Goal: Information Seeking & Learning: Find specific fact

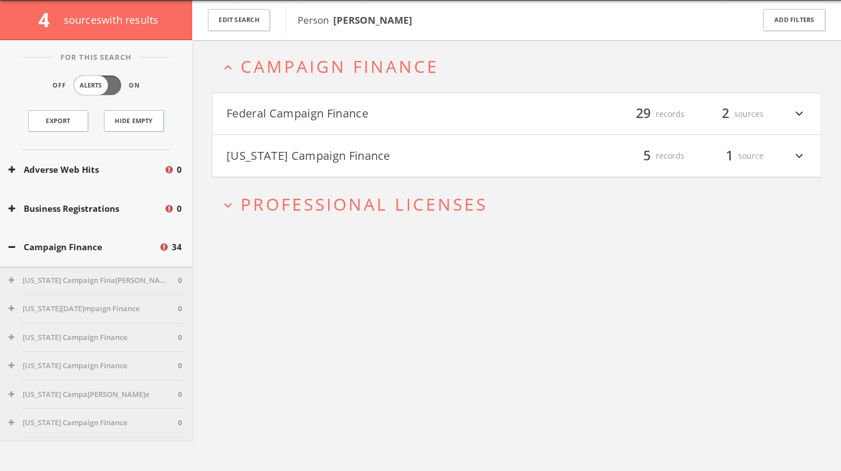
click at [320, 107] on button "Federal Campaign Finance" at bounding box center [371, 113] width 290 height 19
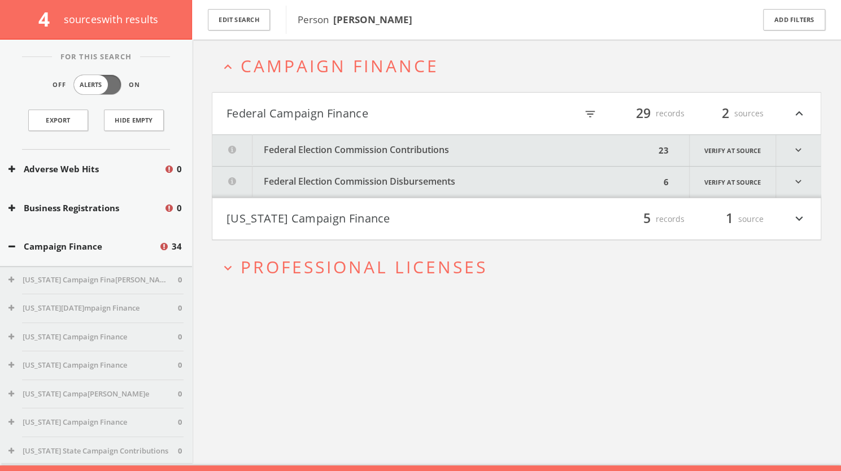
scroll to position [66, 0]
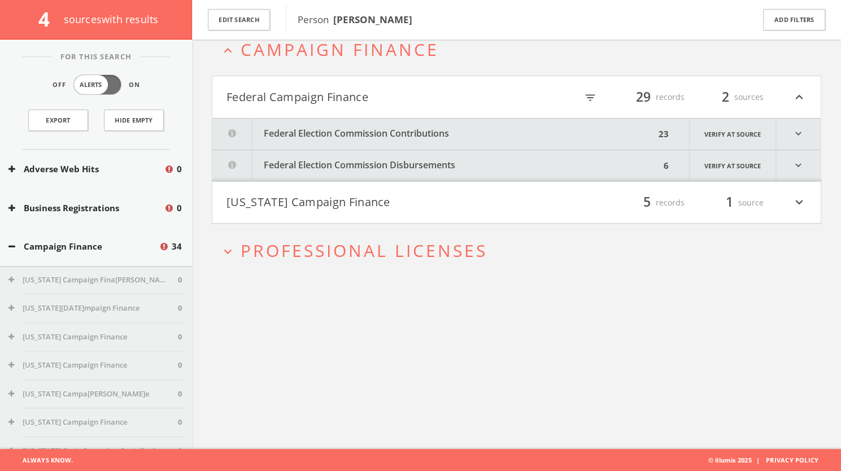
click at [368, 129] on button "Federal Election Commission Contributions" at bounding box center [433, 134] width 443 height 31
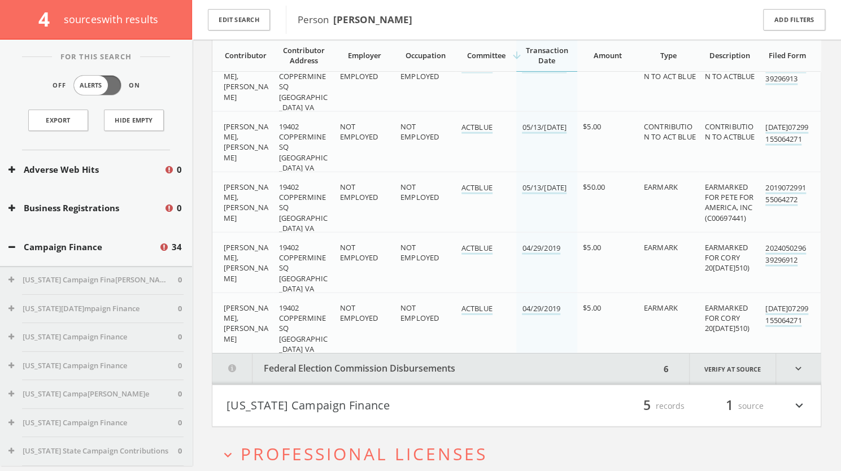
scroll to position [1428, 0]
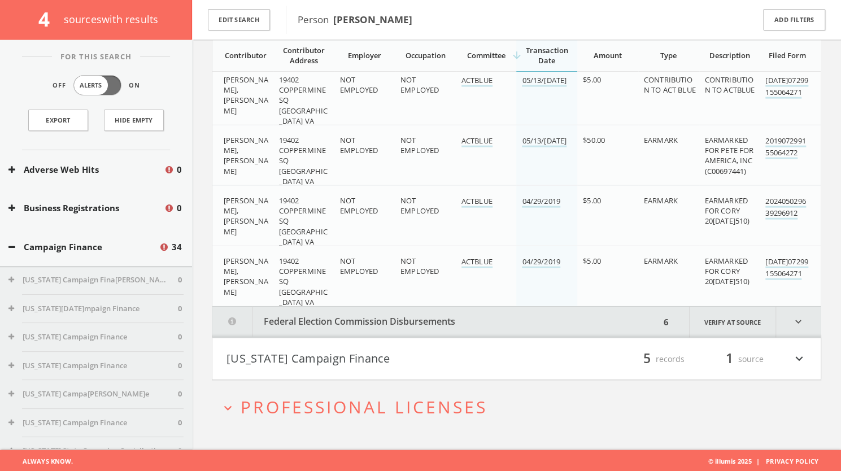
click at [381, 315] on button "Federal Election Commission Disbursements" at bounding box center [436, 322] width 448 height 31
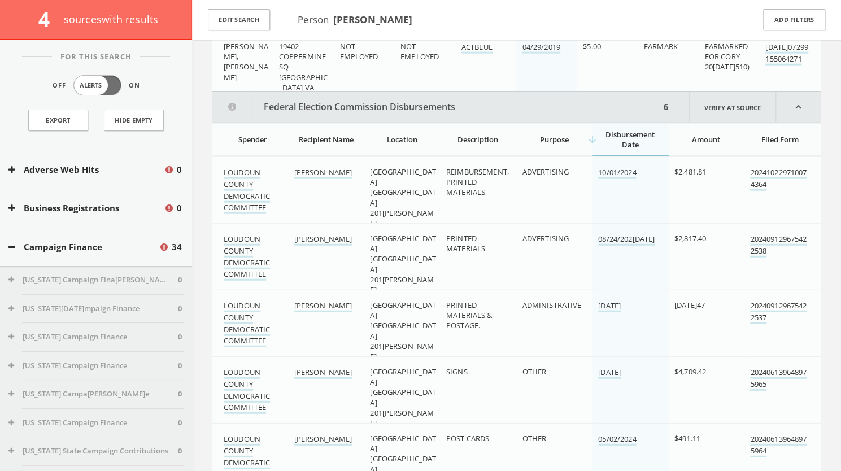
scroll to position [1798, 0]
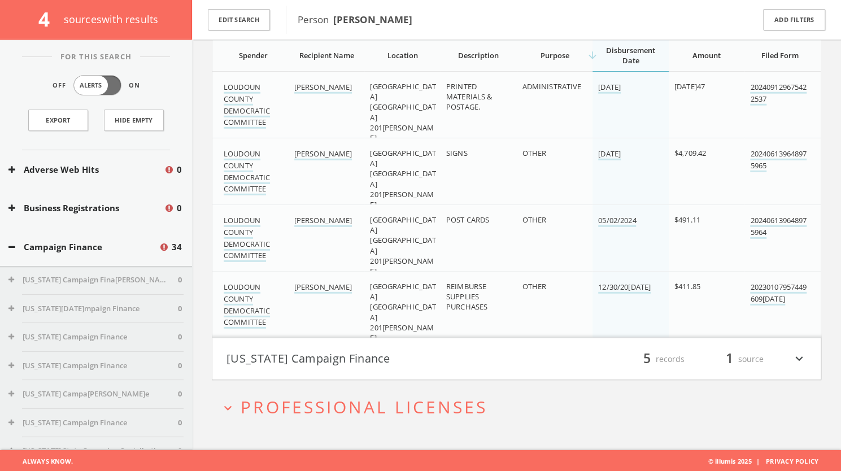
click at [313, 360] on button "[US_STATE] Campaign Finance" at bounding box center [371, 359] width 290 height 19
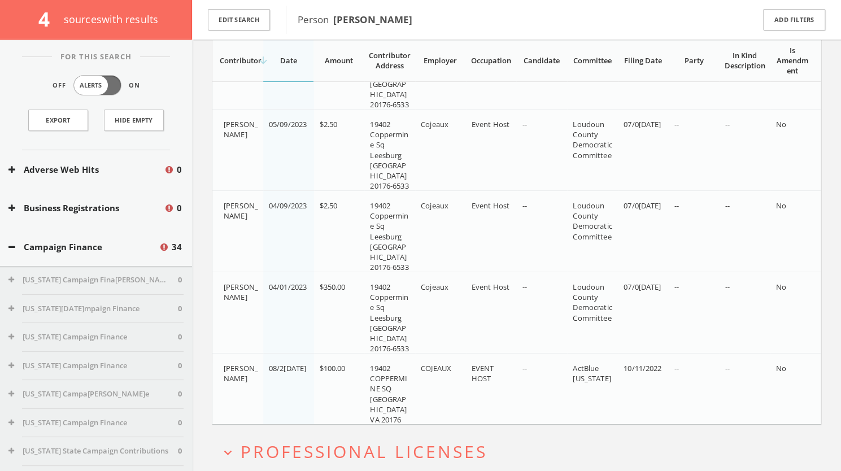
scroll to position [2228, 0]
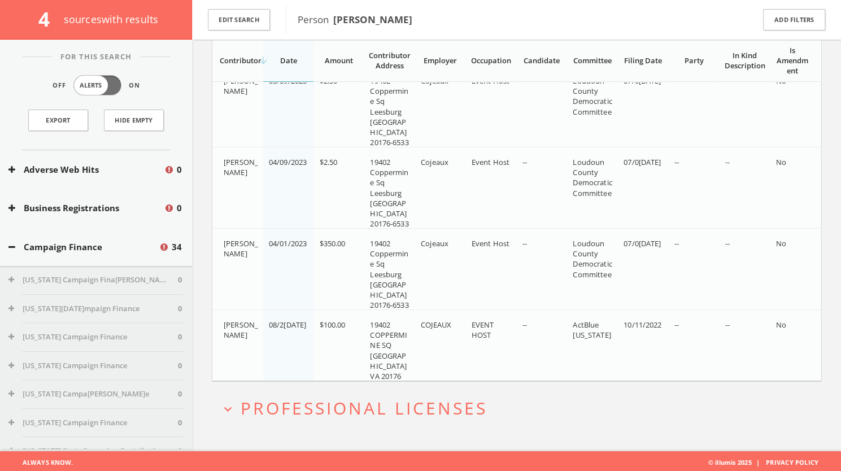
click at [332, 418] on h2 "expand_more Professional Licenses" at bounding box center [516, 408] width 609 height 53
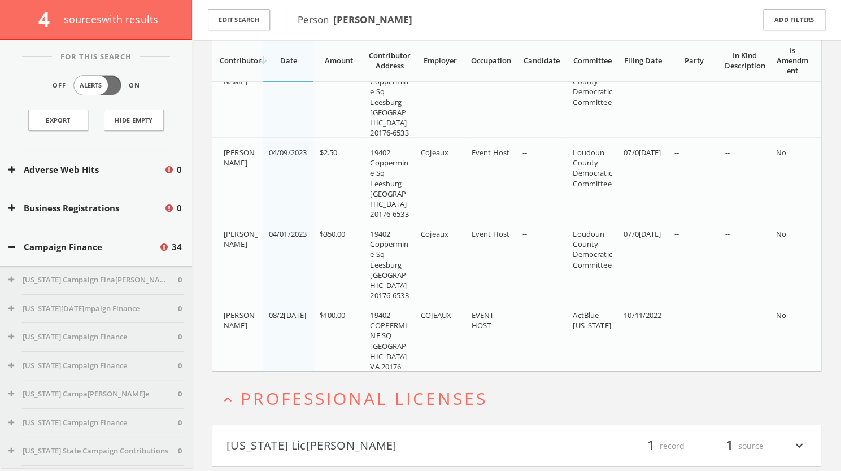
scroll to position [2312, 0]
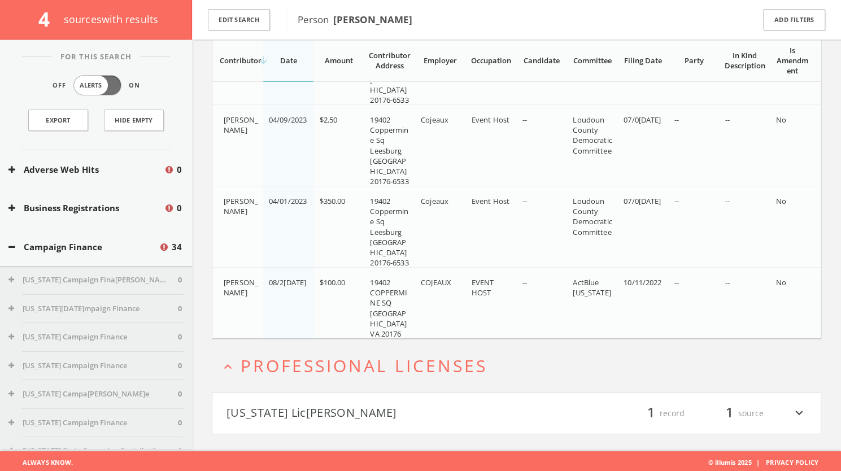
click at [319, 404] on button "[US_STATE] Lic[PERSON_NAME]" at bounding box center [371, 413] width 290 height 19
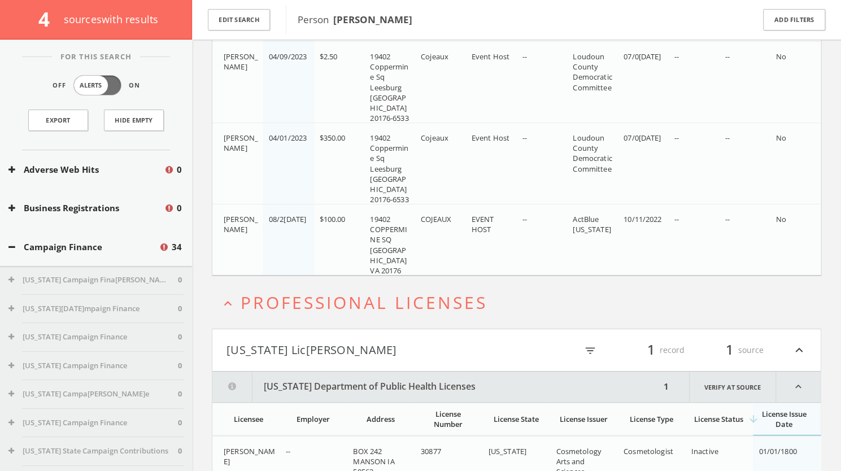
scroll to position [2426, 0]
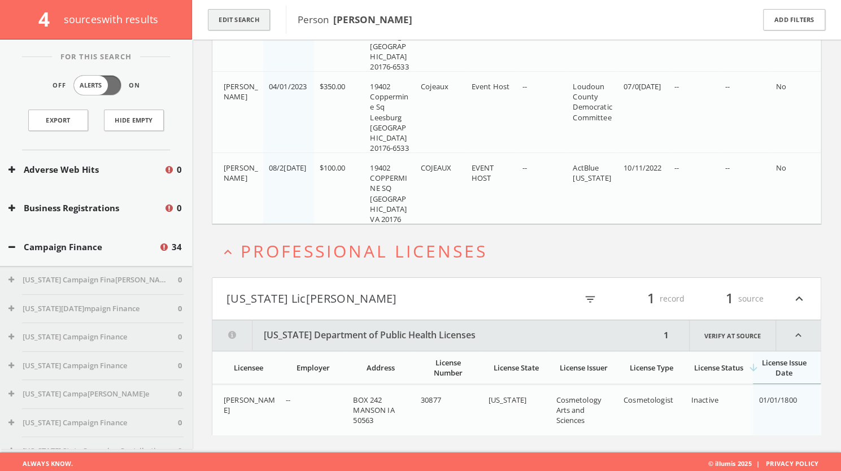
click at [242, 16] on button "Edit Search" at bounding box center [239, 20] width 62 height 22
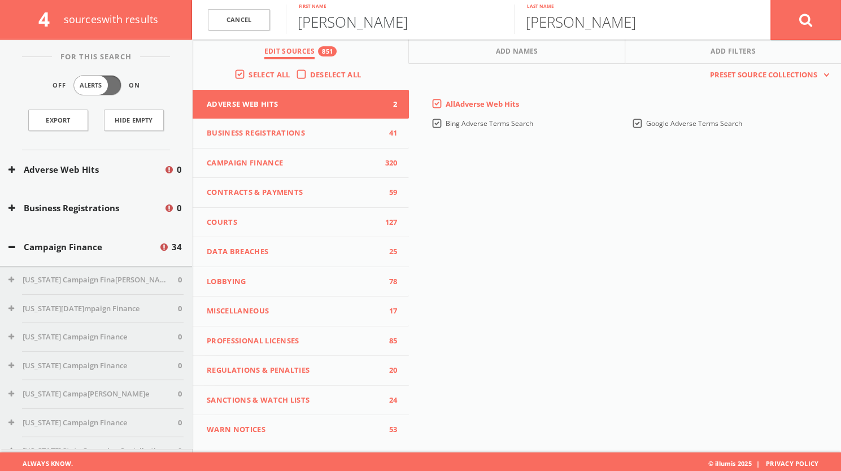
drag, startPoint x: 387, startPoint y: 19, endPoint x: 302, endPoint y: 23, distance: 85.4
click at [302, 23] on input "[PERSON_NAME]" at bounding box center [400, 19] width 228 height 29
type input "[PERSON_NAME]"
drag, startPoint x: 609, startPoint y: 9, endPoint x: 513, endPoint y: 15, distance: 96.2
click at [513, 15] on form "C[PERSON_NAME]l [PERSON_NAME] First[PERSON_NAME] Last name Cancel" at bounding box center [516, 20] width 649 height 40
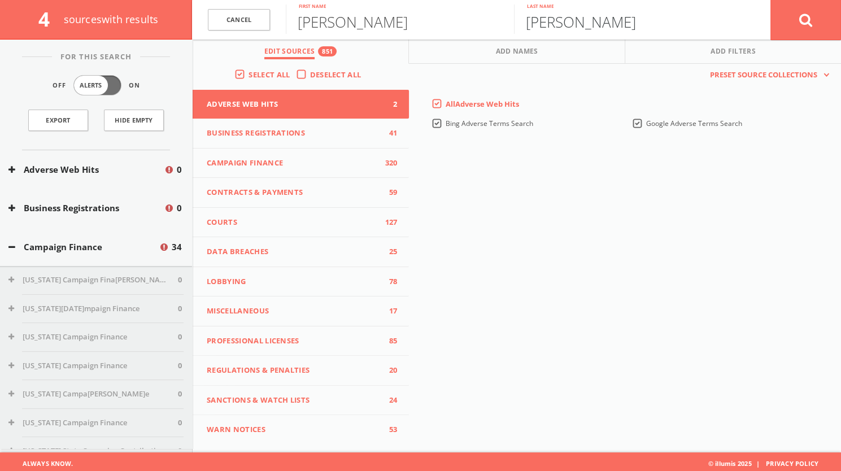
type input "[PERSON_NAME]"
click at [819, 9] on button at bounding box center [805, 19] width 71 height 41
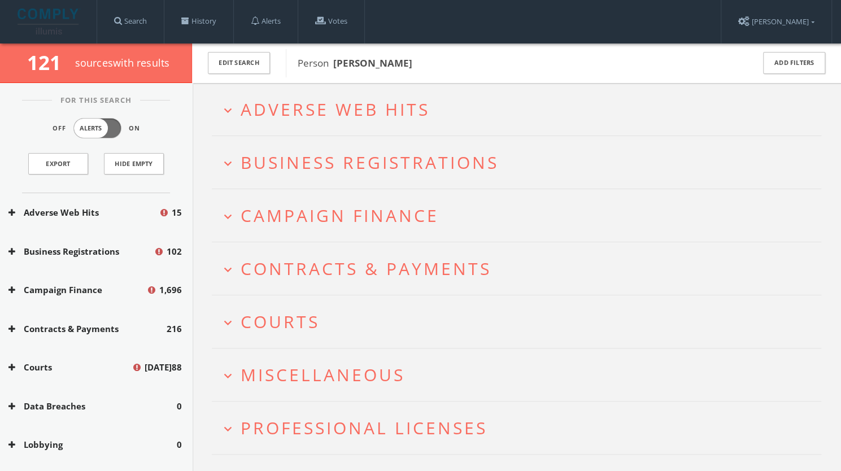
click at [333, 114] on span "Adverse Web Hits" at bounding box center [335, 109] width 189 height 23
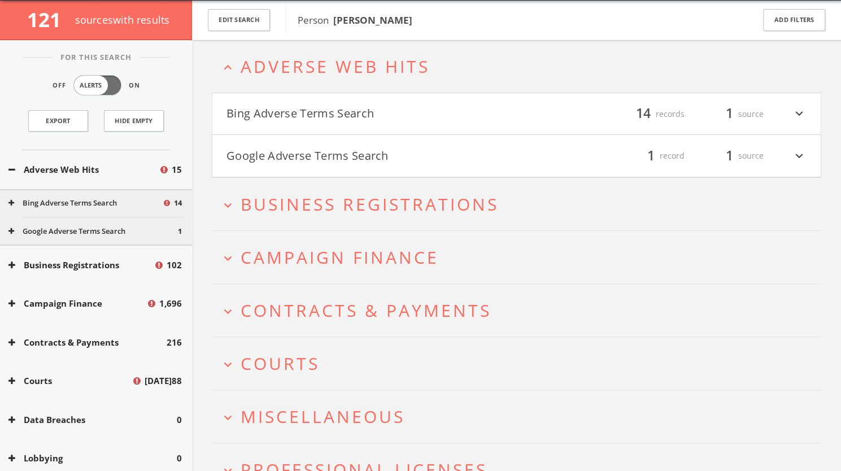
click at [382, 121] on button "Bing Adverse Terms Search" at bounding box center [371, 113] width 290 height 19
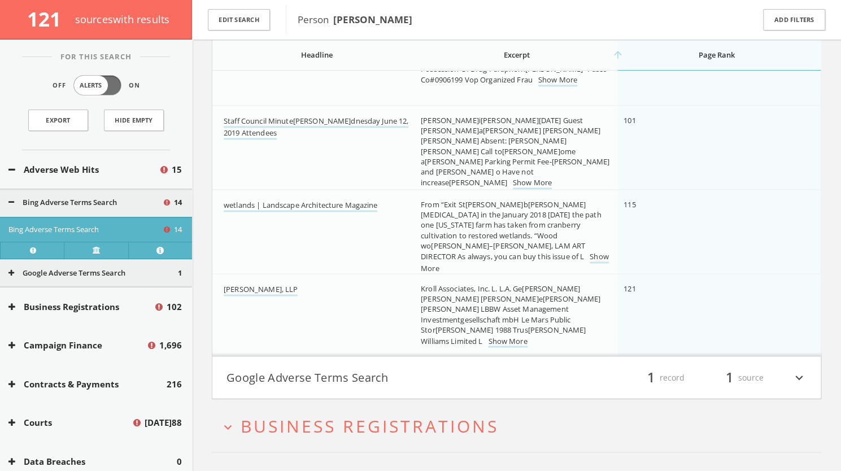
scroll to position [930, 0]
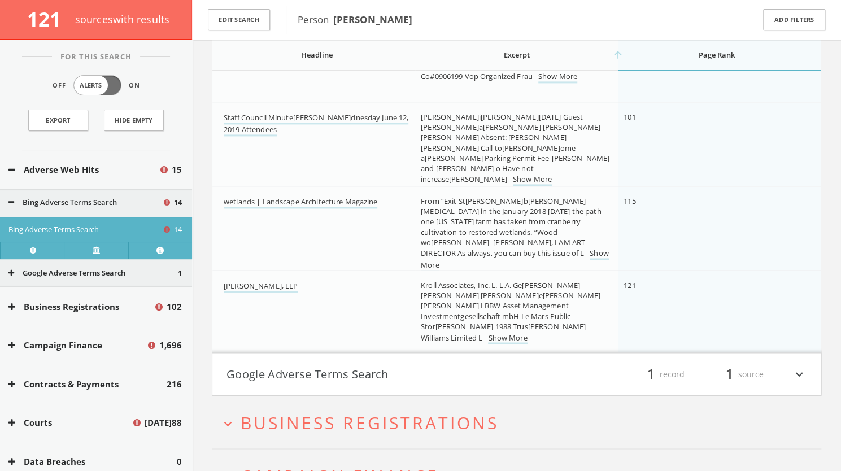
click at [487, 370] on button "Google Adverse Terms Search" at bounding box center [371, 373] width 290 height 19
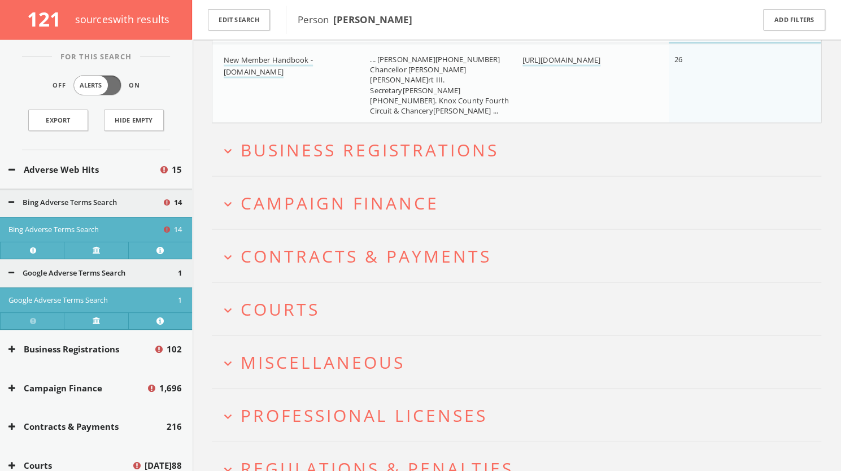
scroll to position [1212, 0]
click at [401, 190] on span "Campaign Finance" at bounding box center [340, 200] width 198 height 23
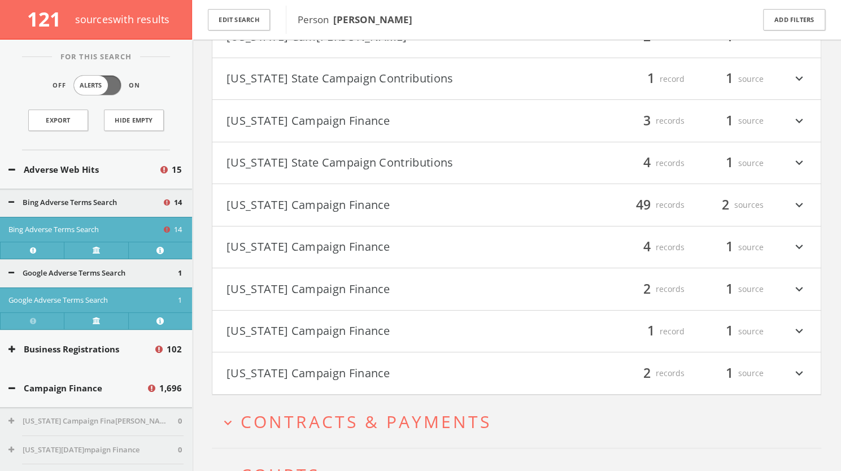
click at [356, 241] on button "[US_STATE] Campaign Finance" at bounding box center [371, 247] width 290 height 19
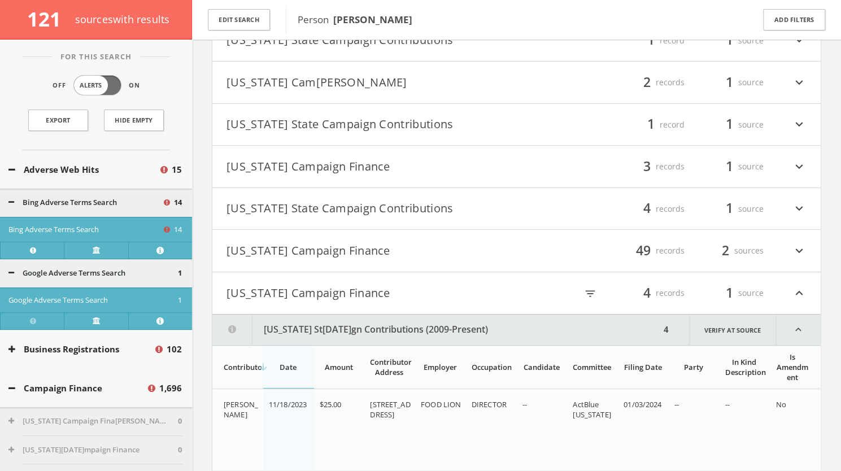
scroll to position [2325, 0]
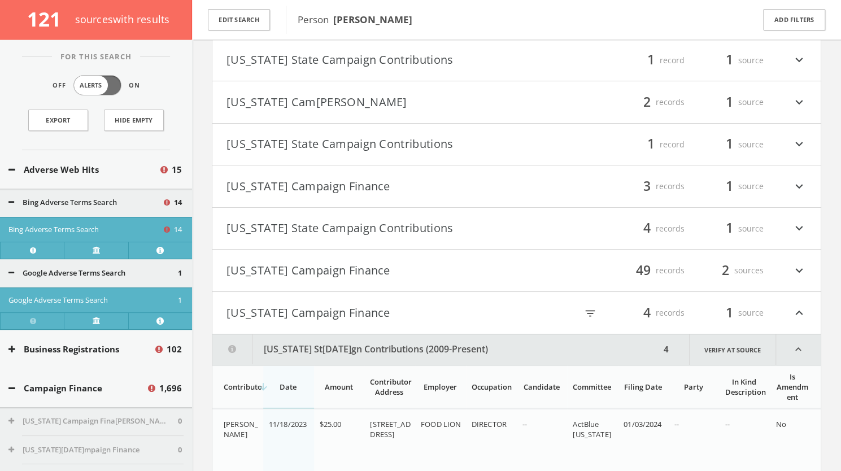
click at [354, 184] on button "[US_STATE] Campaign Finance" at bounding box center [371, 186] width 290 height 19
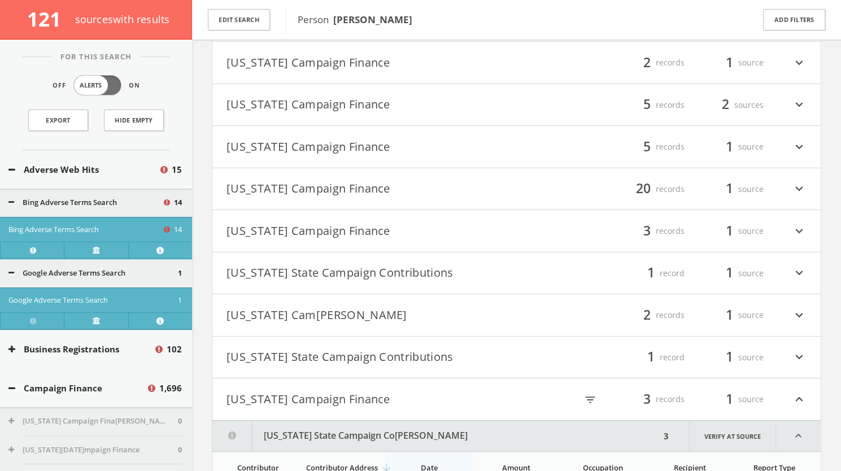
scroll to position [2075, 0]
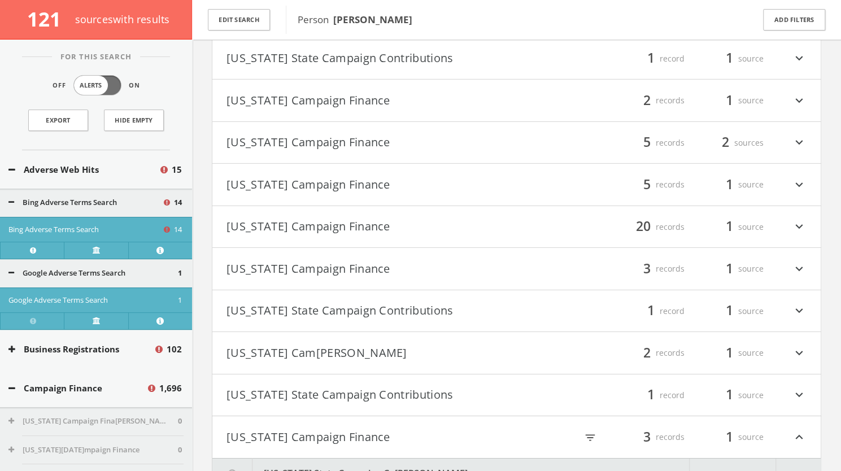
click at [250, 178] on button "[US_STATE] Campaign Finance" at bounding box center [371, 184] width 290 height 19
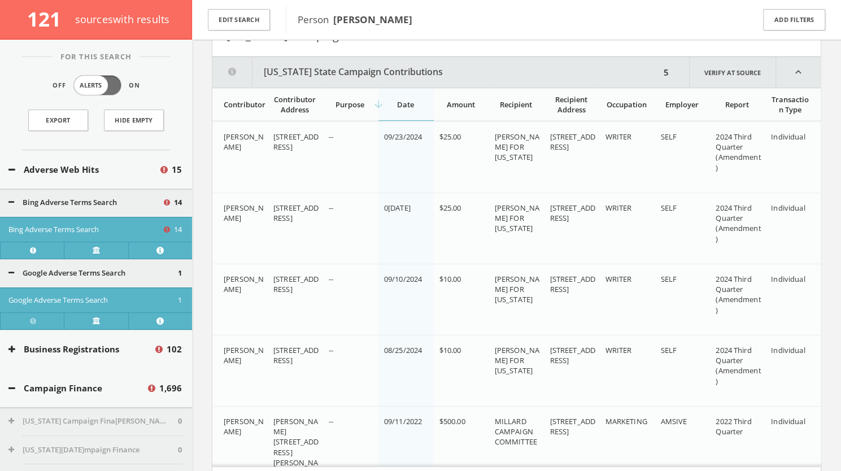
scroll to position [2234, 0]
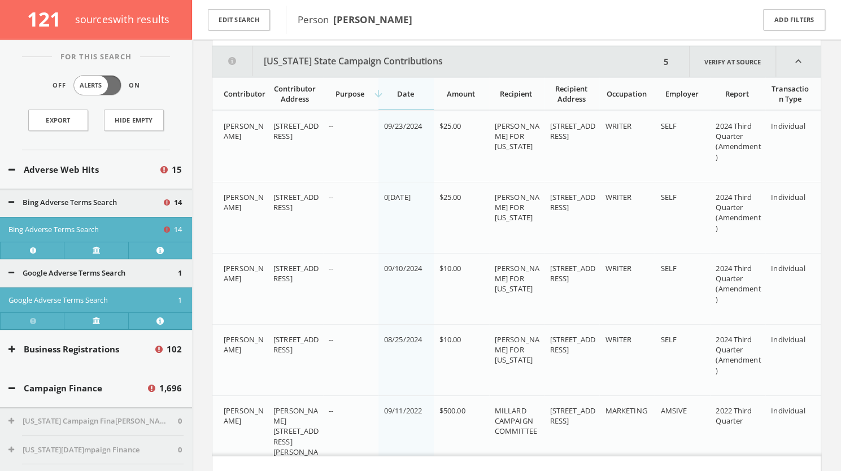
click at [333, 58] on button "[US_STATE] State Campaign Contributions" at bounding box center [436, 61] width 448 height 30
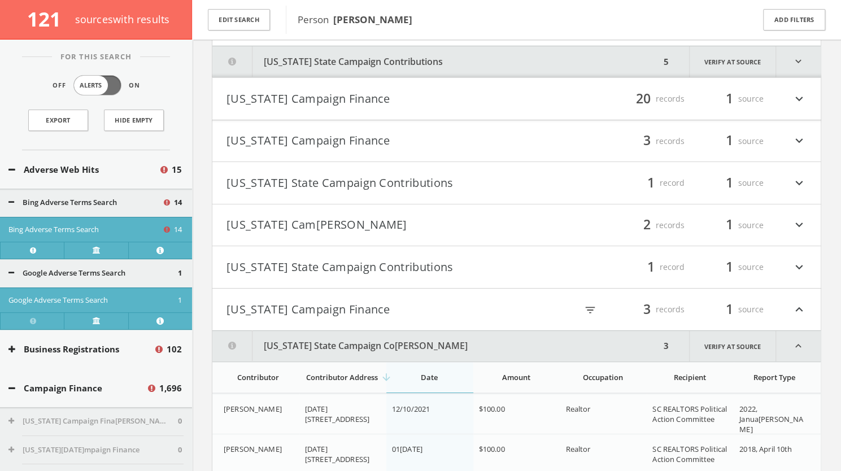
click at [349, 339] on button "[US_STATE] State Campaign Co[PERSON_NAME]" at bounding box center [436, 346] width 448 height 30
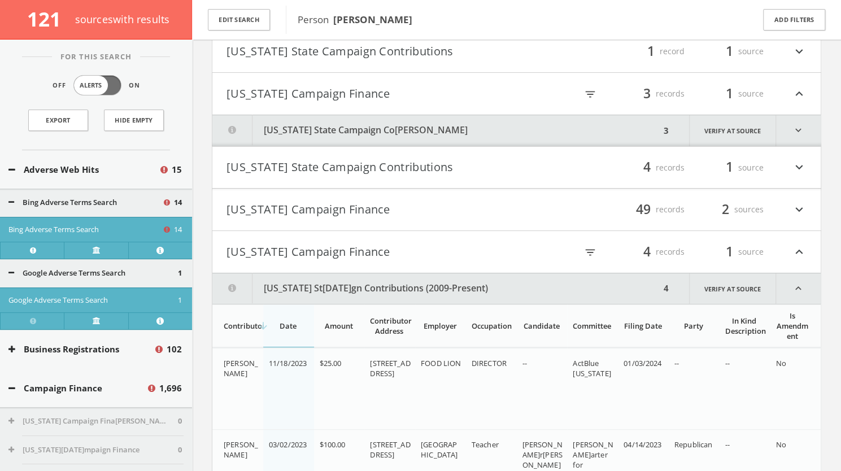
scroll to position [2468, 0]
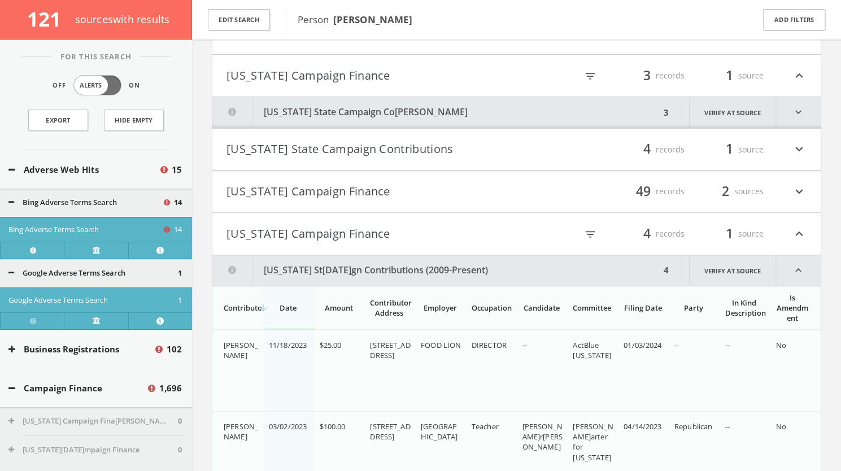
click at [348, 256] on button "[US_STATE] St[DATE]gn Contributions (2009-Present)" at bounding box center [436, 270] width 448 height 30
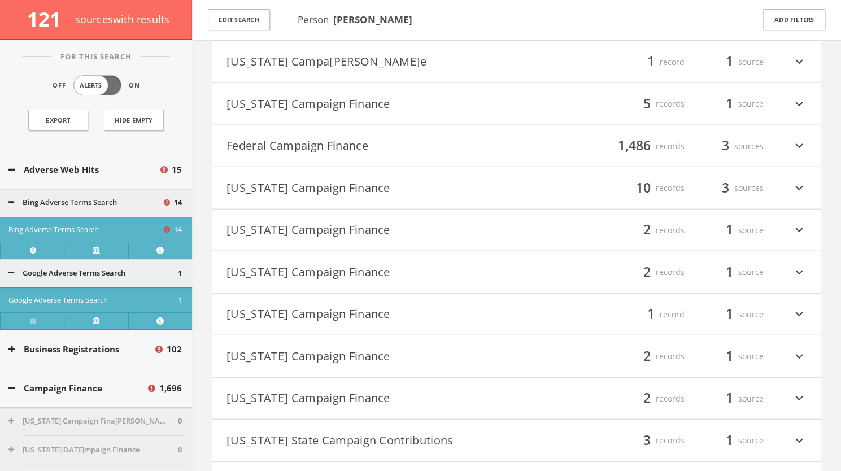
scroll to position [1481, 0]
click at [348, 191] on button "[US_STATE] Campaign Finance" at bounding box center [371, 189] width 290 height 19
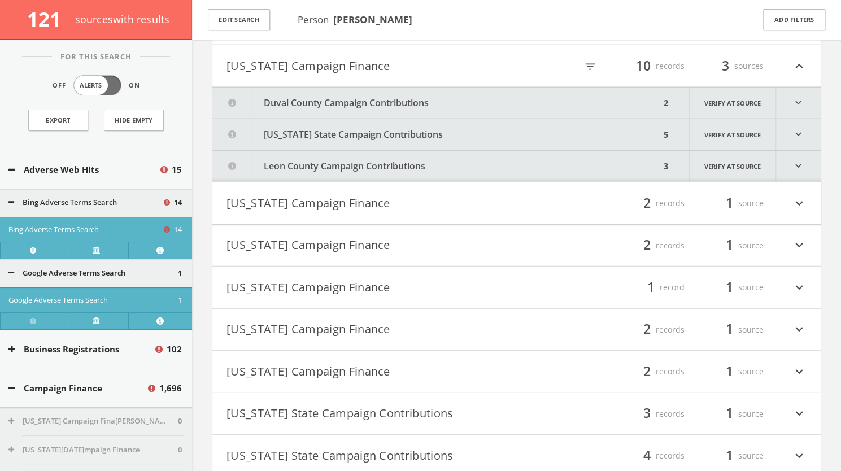
scroll to position [1606, 0]
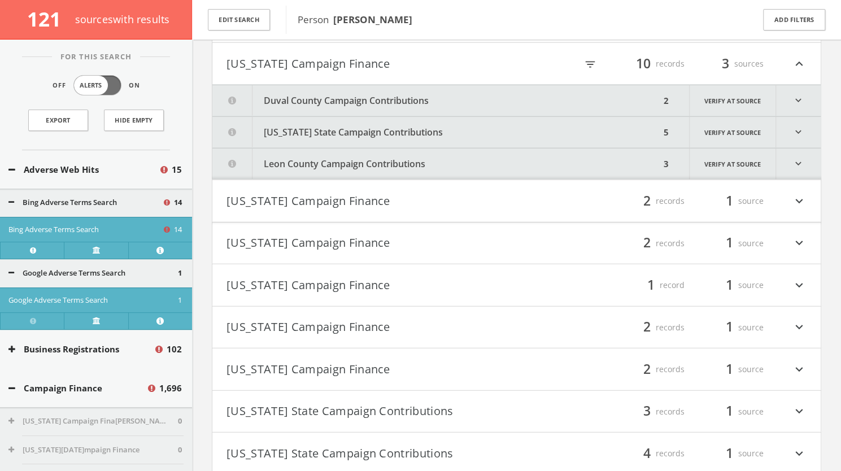
click at [467, 94] on button "Duval County Campaign Contributions" at bounding box center [436, 100] width 448 height 31
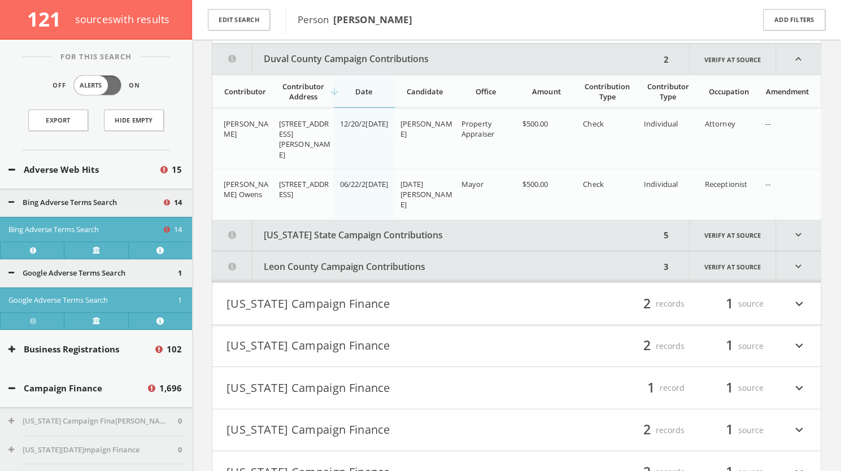
scroll to position [1648, 0]
click at [357, 232] on button "[US_STATE] State Campaign Contributions" at bounding box center [436, 234] width 448 height 31
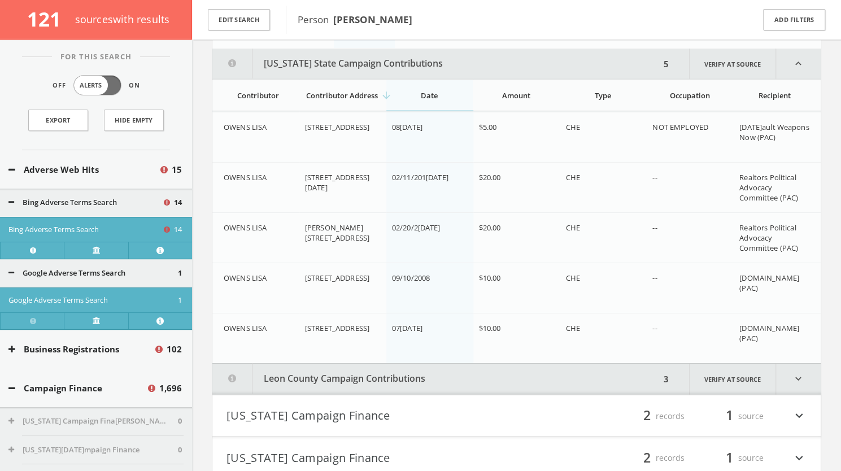
scroll to position [1823, 0]
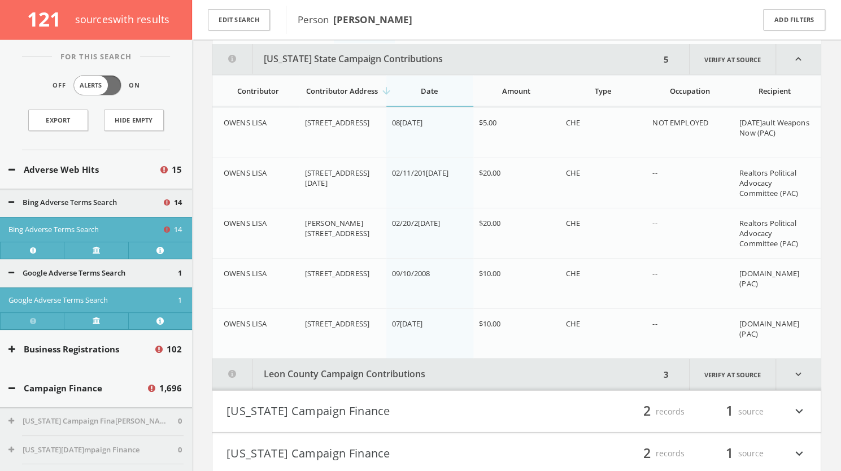
click at [440, 365] on button "Leon County Campaign Contributions" at bounding box center [436, 374] width 448 height 31
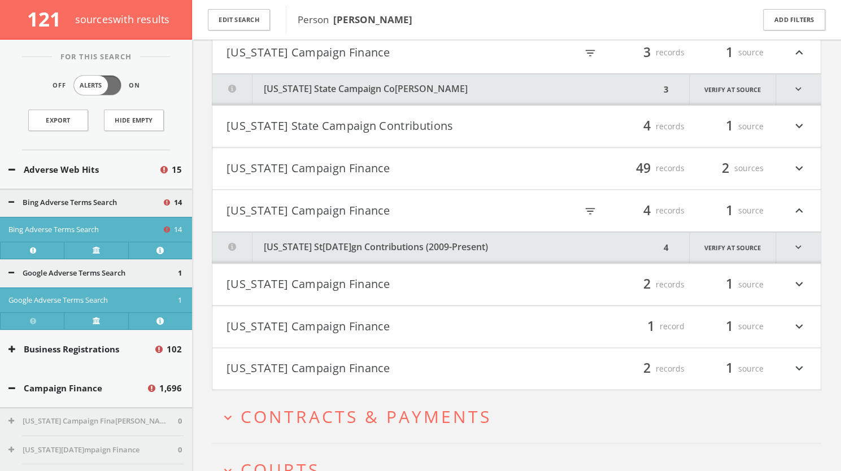
scroll to position [3451, 0]
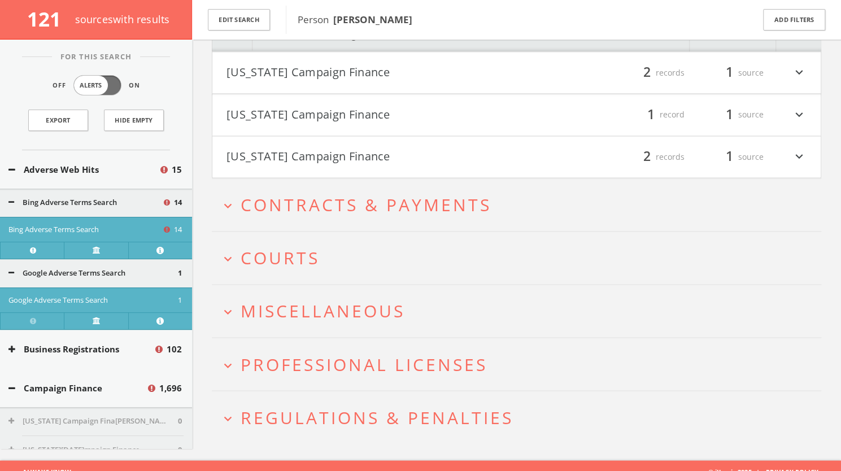
click at [311, 248] on span "Courts" at bounding box center [280, 257] width 79 height 23
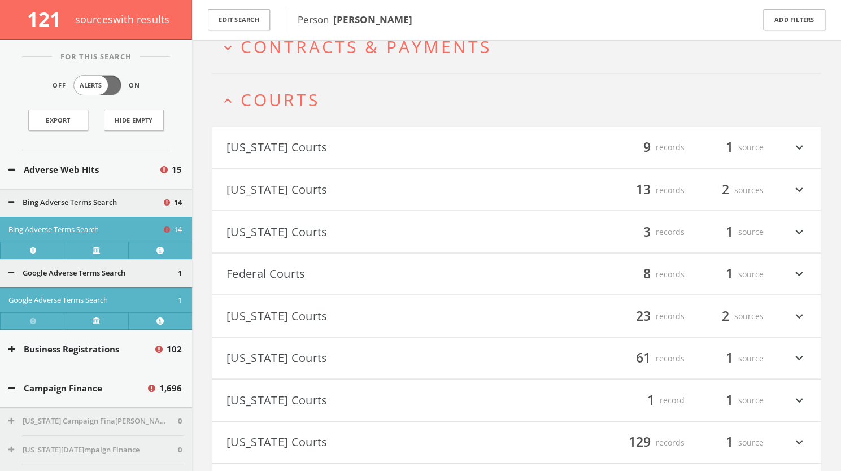
scroll to position [3632, 0]
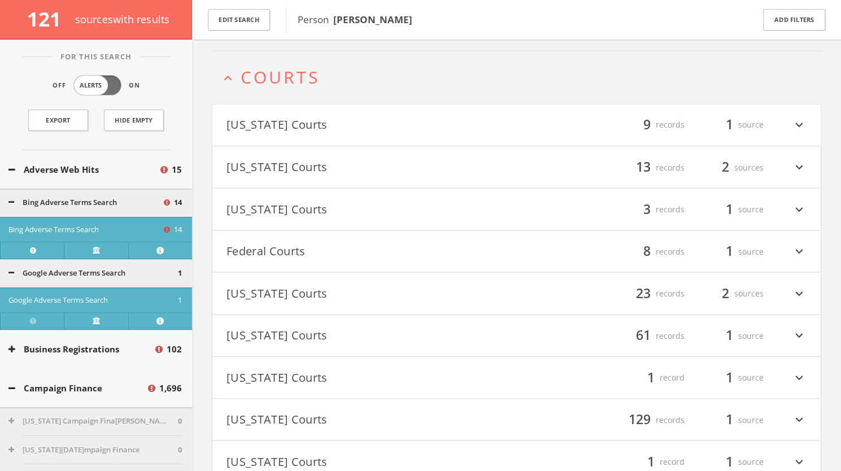
click at [342, 242] on button "Federal Courts" at bounding box center [371, 251] width 290 height 19
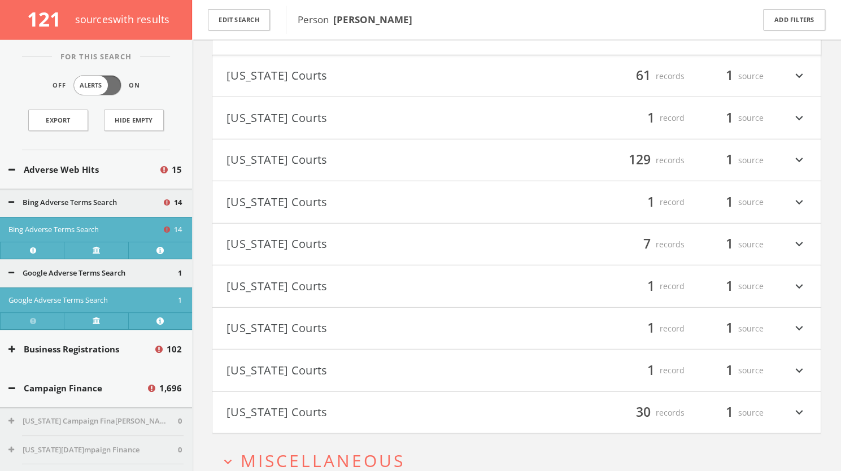
scroll to position [4302, 0]
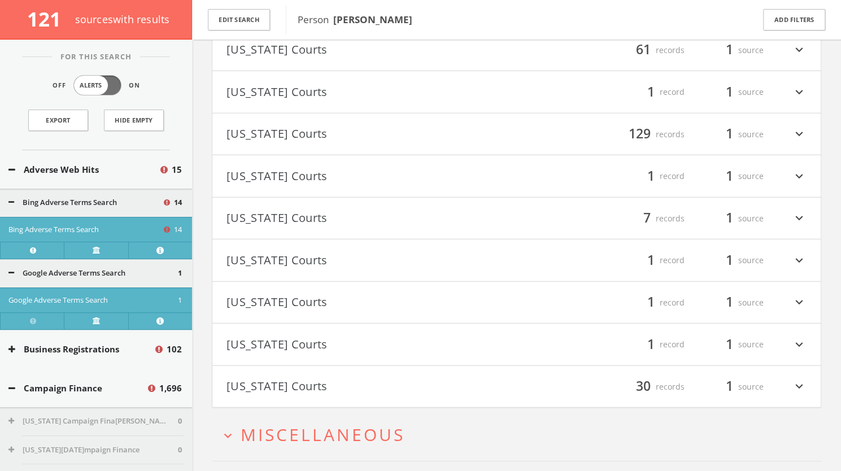
click at [274, 293] on button "[US_STATE] Courts" at bounding box center [371, 302] width 290 height 19
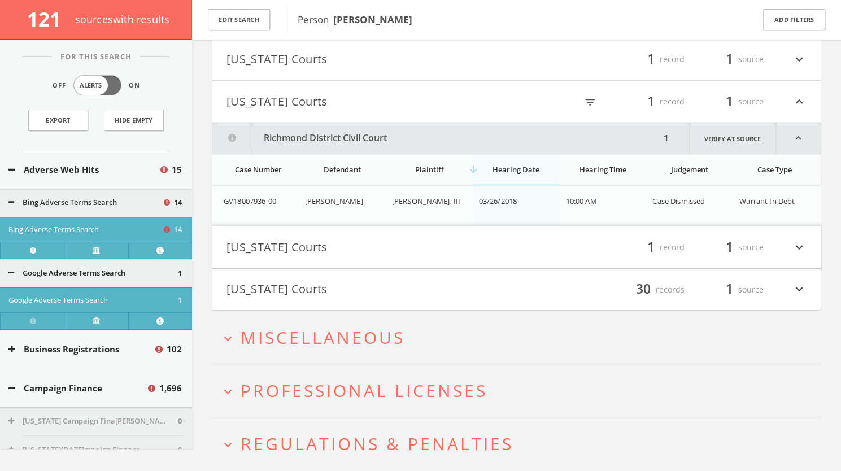
scroll to position [4525, 0]
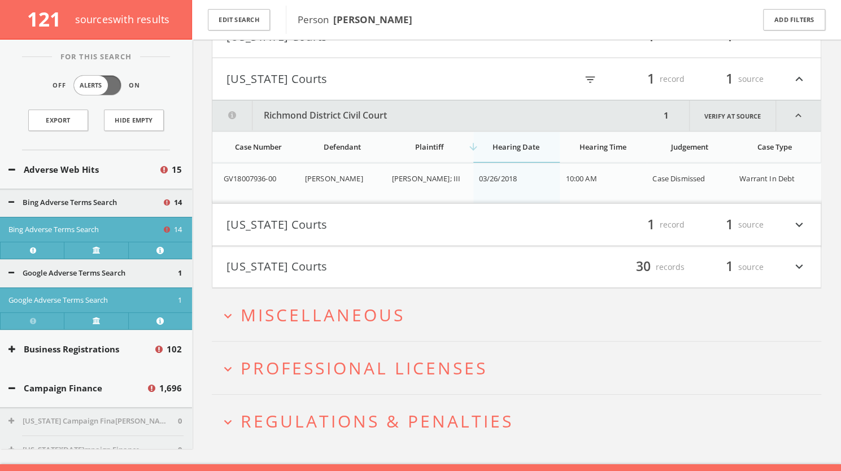
click at [300, 303] on span "Miscellaneous" at bounding box center [323, 314] width 164 height 23
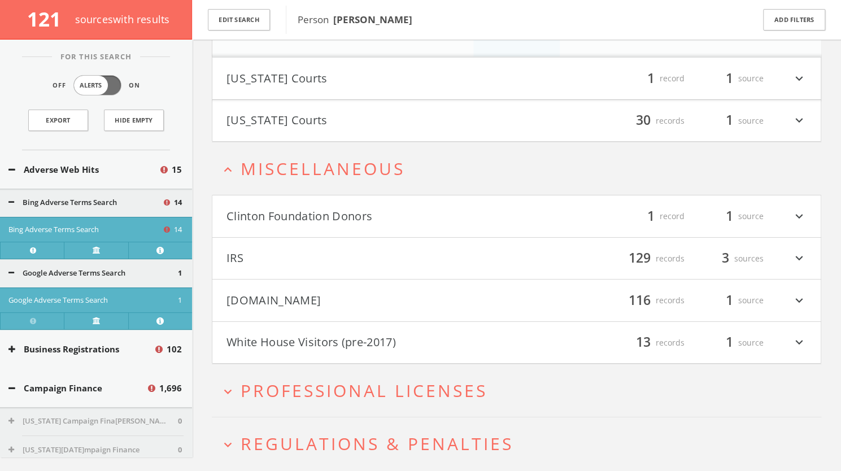
scroll to position [4694, 0]
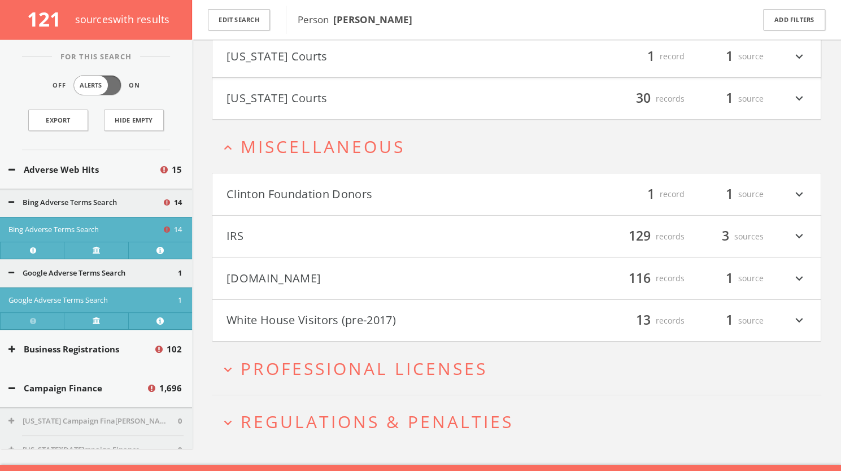
click at [348, 269] on button "[DOMAIN_NAME]" at bounding box center [371, 278] width 290 height 19
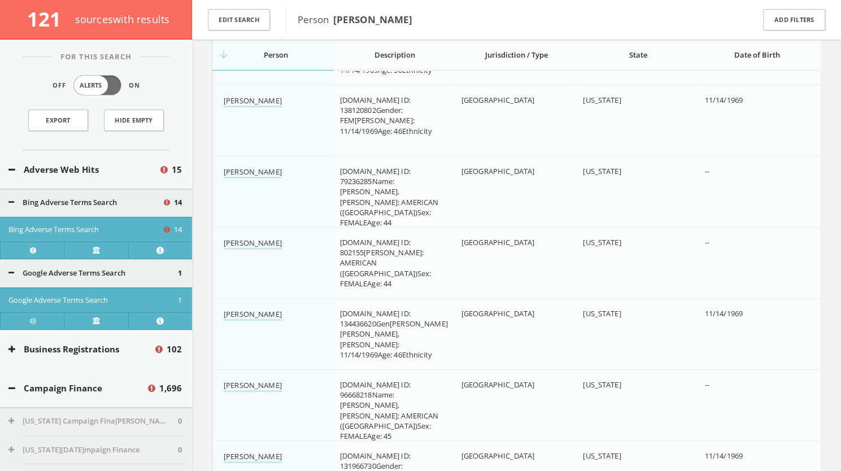
scroll to position [9912, 0]
click at [17, 169] on button "Adverse Web Hits" at bounding box center [83, 169] width 150 height 13
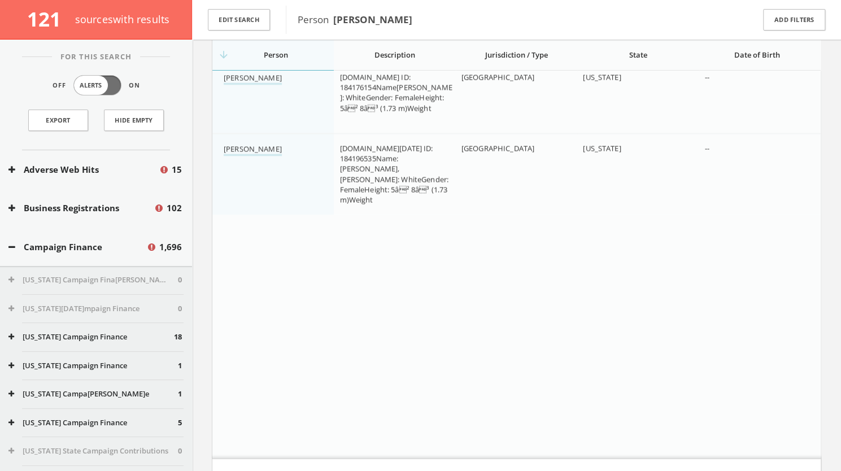
scroll to position [8480, 0]
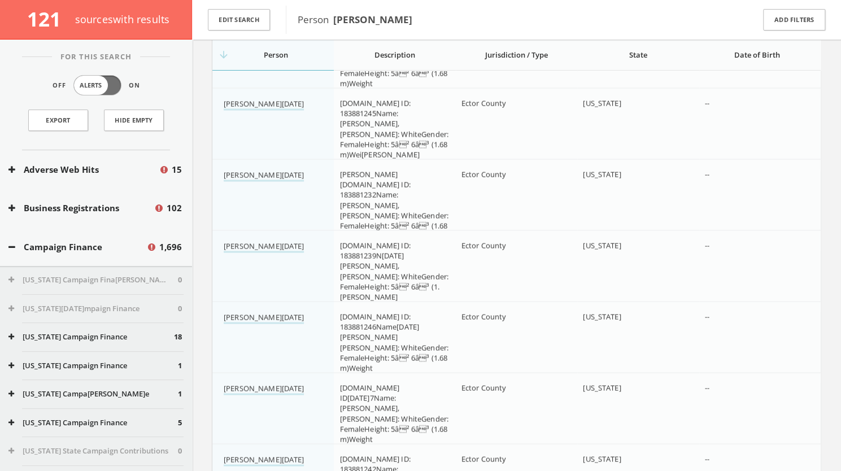
click at [15, 243] on button "Campaign Finance" at bounding box center [77, 247] width 138 height 13
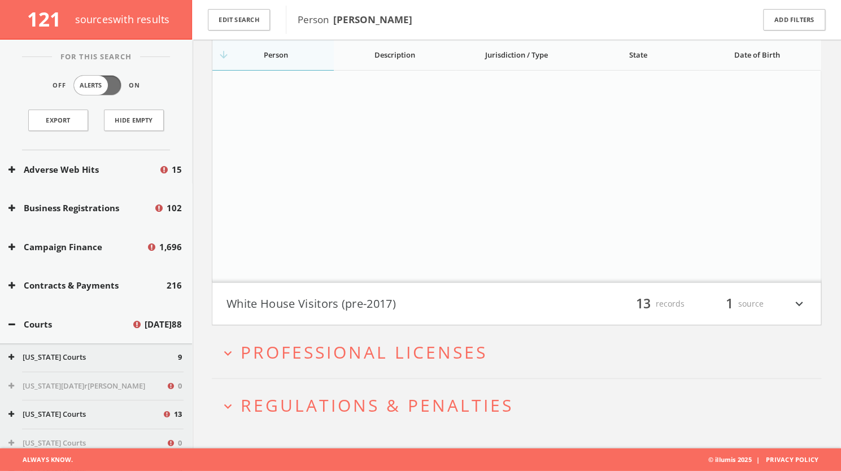
scroll to position [5239, 0]
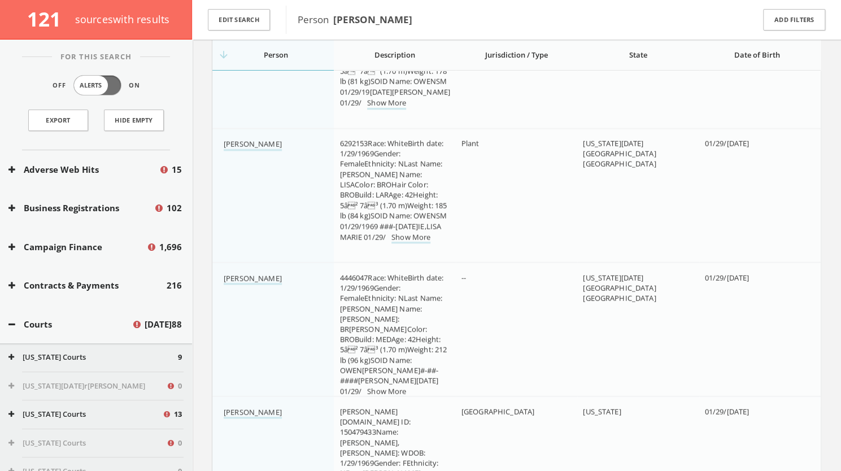
click at [14, 321] on icon at bounding box center [11, 324] width 7 height 8
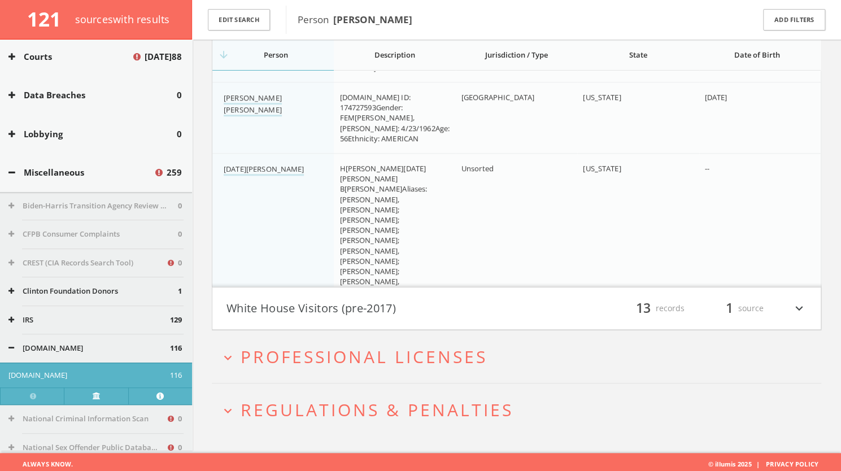
scroll to position [8086, 0]
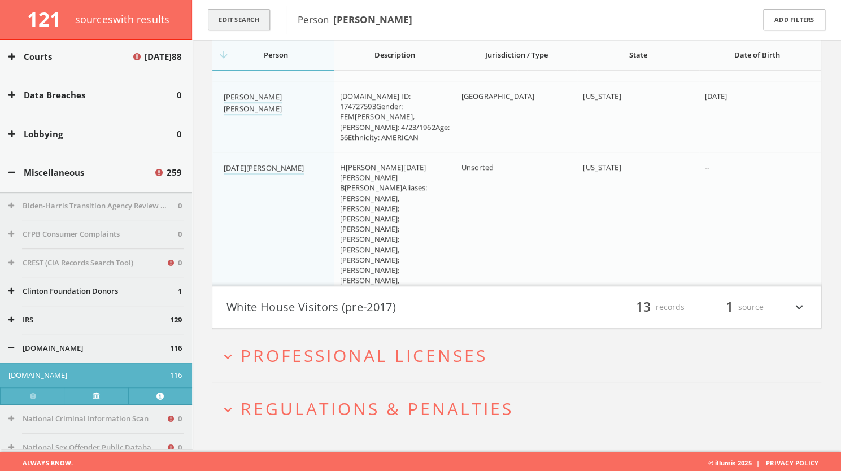
click at [242, 23] on button "Edit Search" at bounding box center [239, 20] width 62 height 22
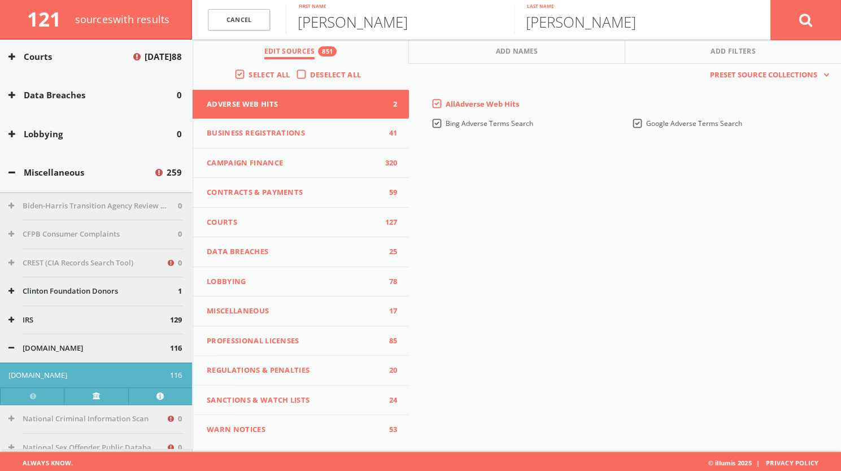
drag, startPoint x: 347, startPoint y: 22, endPoint x: 281, endPoint y: 21, distance: 65.5
click at [281, 21] on form "Cancel [PERSON_NAME]irst name [PERSON_NAME] Last name Cancel" at bounding box center [516, 20] width 649 height 40
type input "[PERSON_NAME]"
drag, startPoint x: 584, startPoint y: 20, endPoint x: 516, endPoint y: 23, distance: 68.4
click at [516, 23] on input "[PERSON_NAME]" at bounding box center [628, 19] width 228 height 29
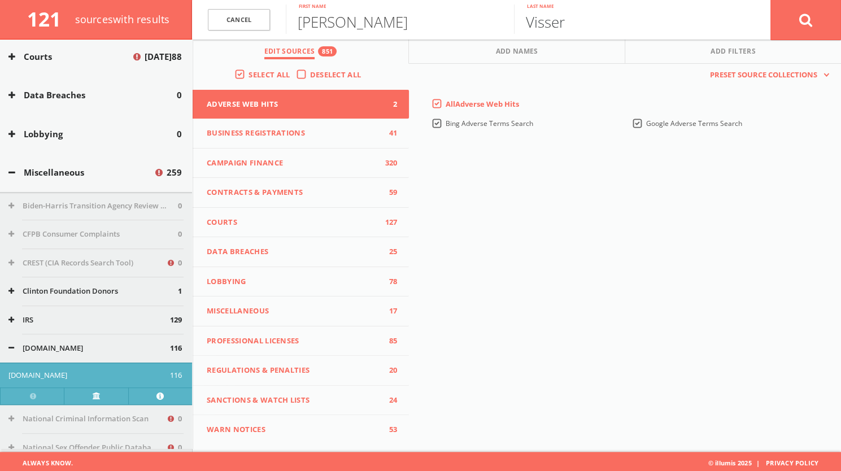
type input "Visser"
click at [793, 15] on button at bounding box center [805, 19] width 71 height 41
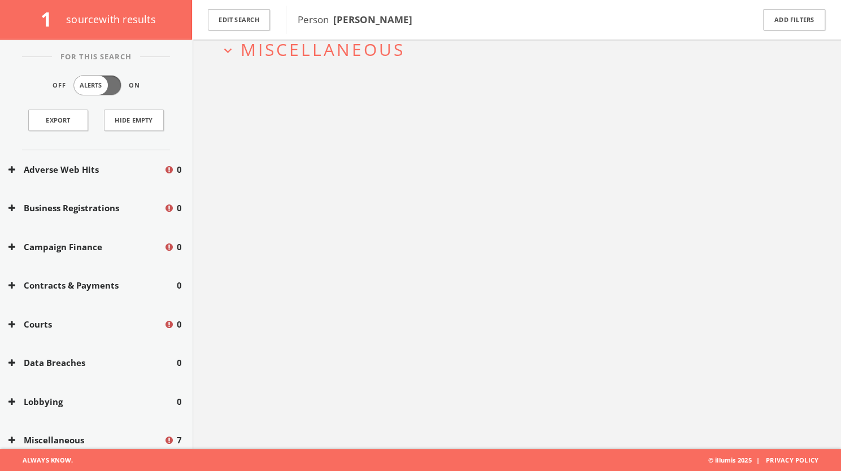
click at [338, 46] on span "Miscellaneous" at bounding box center [323, 49] width 164 height 23
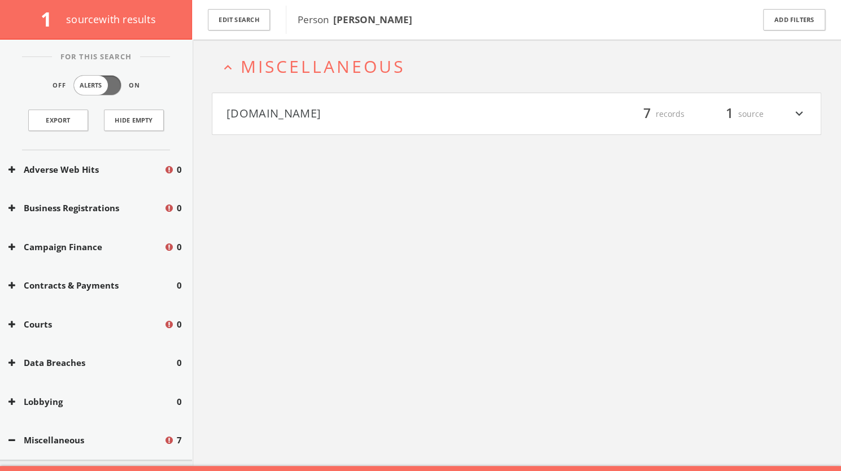
click at [402, 104] on button "[DOMAIN_NAME]" at bounding box center [371, 113] width 290 height 19
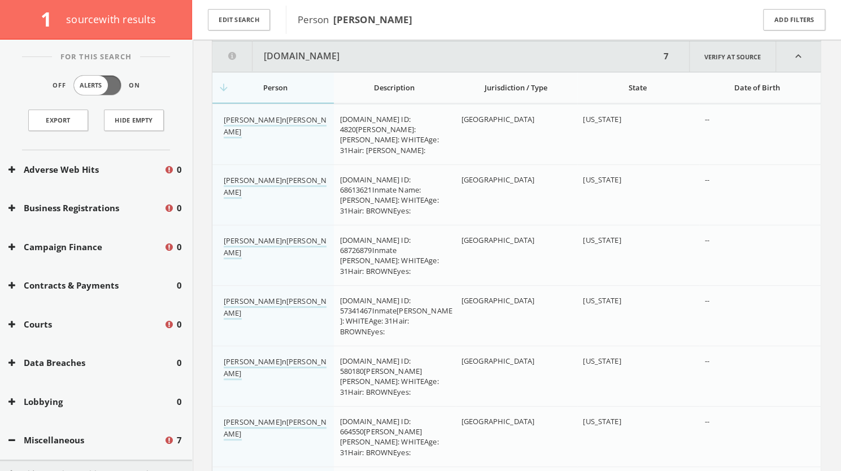
scroll to position [143, 0]
drag, startPoint x: 291, startPoint y: 117, endPoint x: 316, endPoint y: 123, distance: 25.1
click at [316, 123] on div "[PERSON_NAME]n[PERSON_NAME]" at bounding box center [277, 126] width 107 height 24
click at [291, 119] on link "[PERSON_NAME]n[PERSON_NAME]" at bounding box center [275, 126] width 103 height 24
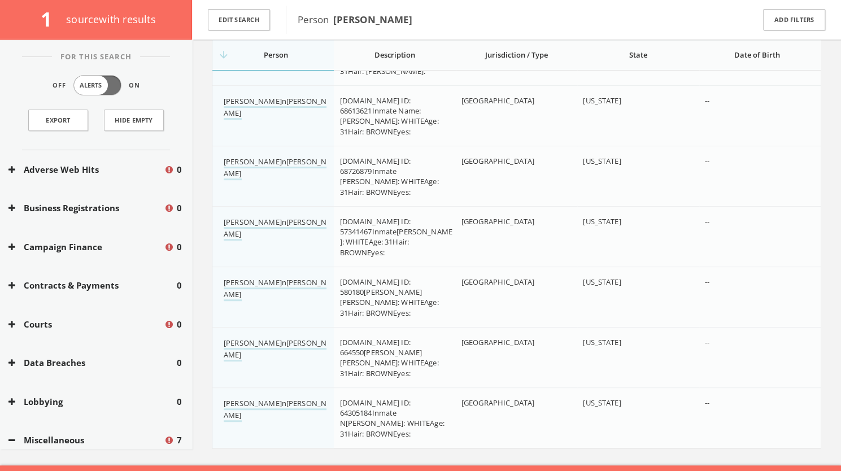
scroll to position [238, 0]
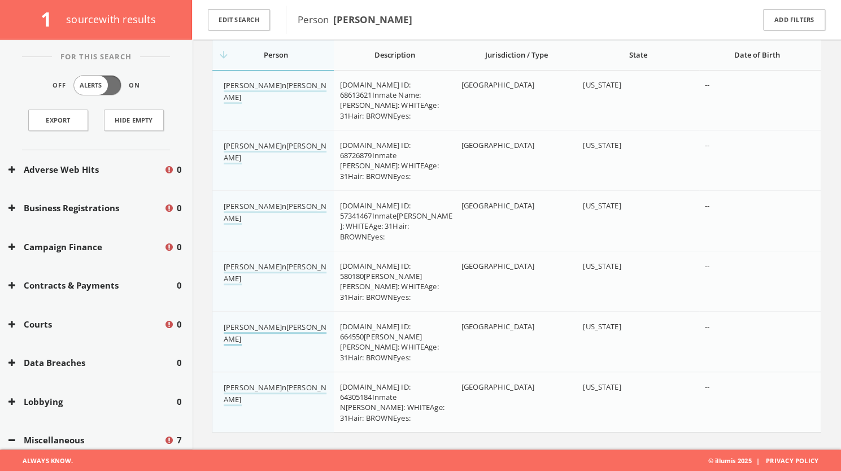
click at [270, 330] on link "[PERSON_NAME]n[PERSON_NAME]" at bounding box center [275, 334] width 103 height 24
click at [247, 22] on button "Edit Search" at bounding box center [239, 20] width 62 height 22
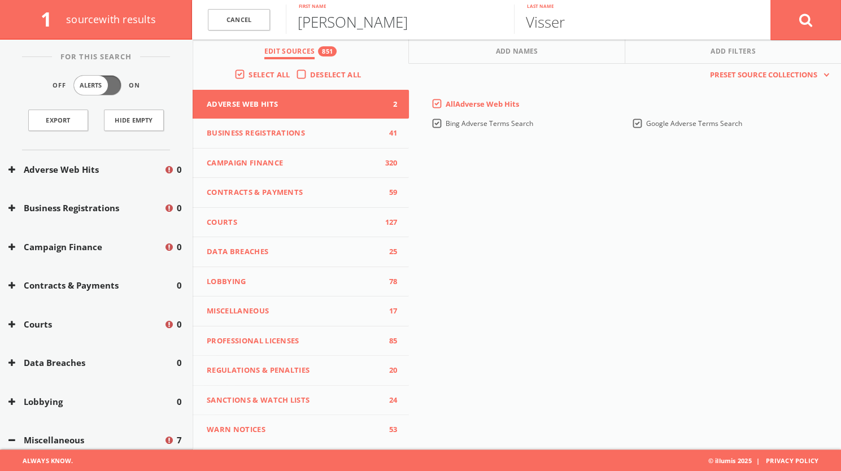
drag, startPoint x: 374, startPoint y: 23, endPoint x: 278, endPoint y: 16, distance: 96.9
click at [278, 16] on form "[PERSON_NAME] First name Visser Last name Cancel" at bounding box center [516, 20] width 649 height 40
type input "[PERSON_NAME]"
drag, startPoint x: 585, startPoint y: 28, endPoint x: 494, endPoint y: 21, distance: 91.7
click at [494, 21] on form "Cancel [PERSON_NAME] First name Visser Last name Cancel" at bounding box center [516, 20] width 649 height 40
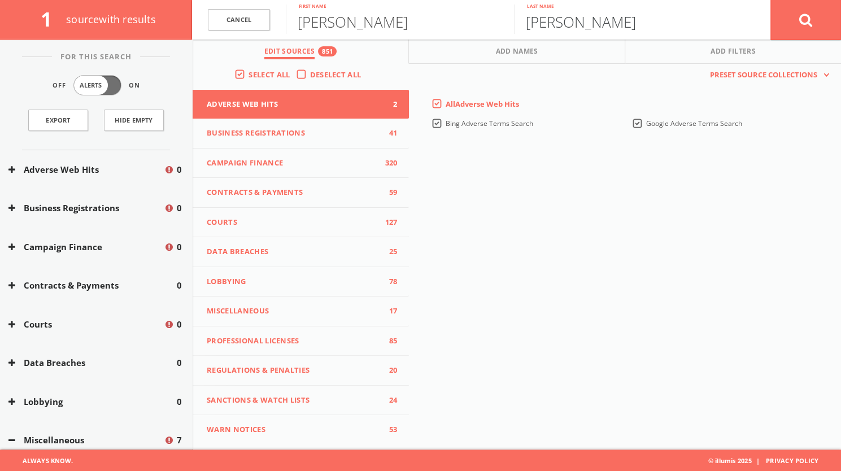
type input "[PERSON_NAME]"
click at [818, 28] on button at bounding box center [805, 19] width 71 height 41
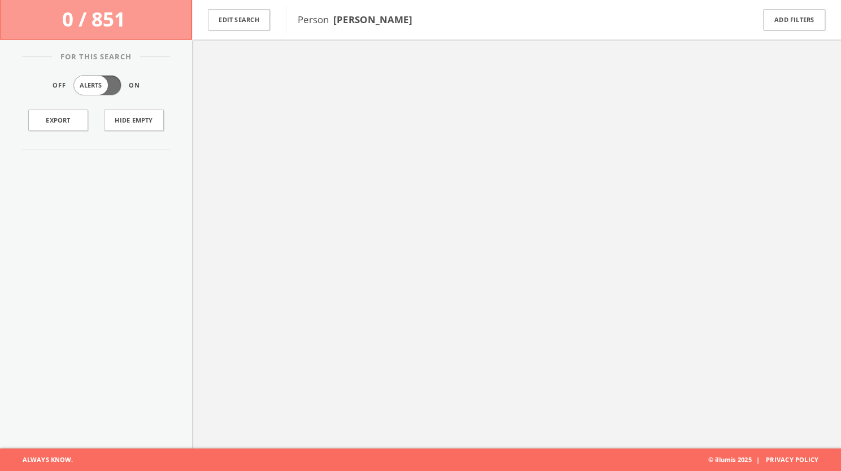
scroll to position [66, 0]
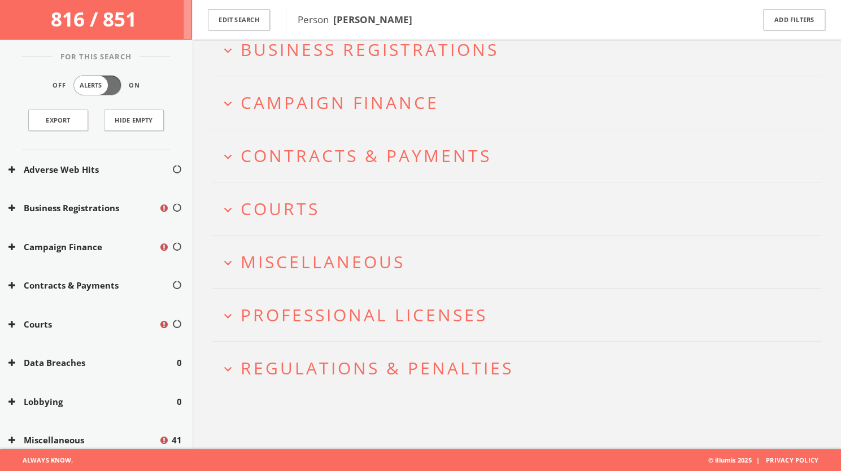
click at [300, 104] on span "Campaign Finance" at bounding box center [340, 102] width 198 height 23
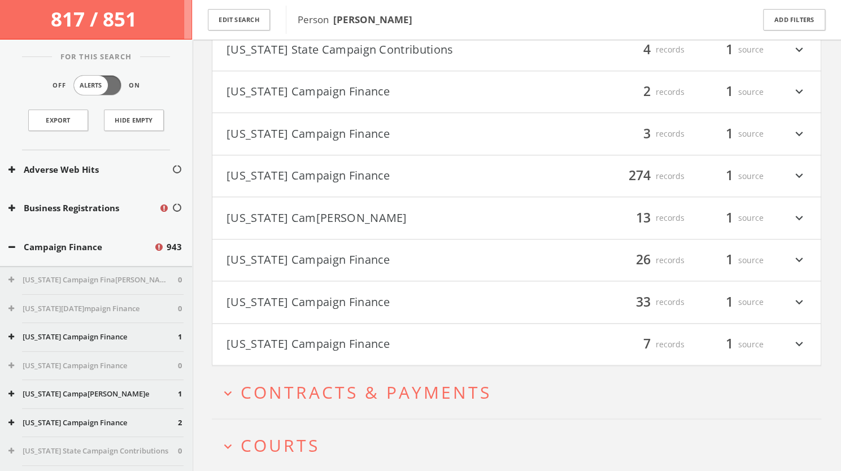
click at [346, 335] on button "[US_STATE] Campaign Finance" at bounding box center [371, 344] width 290 height 19
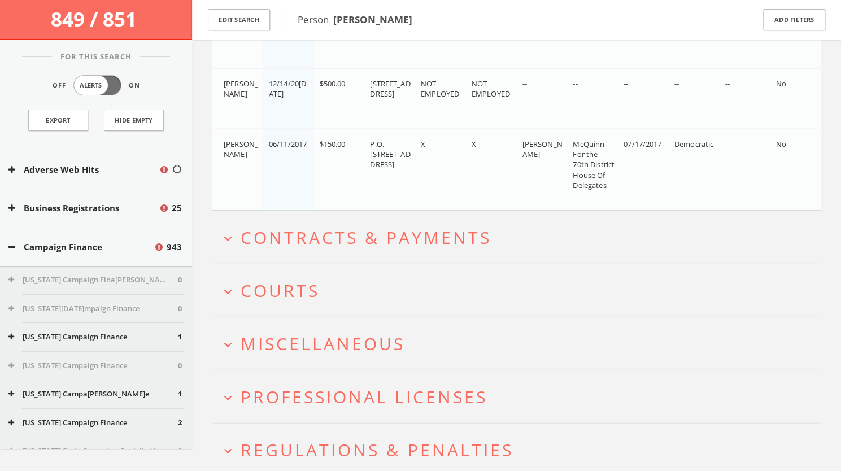
scroll to position [1425, 0]
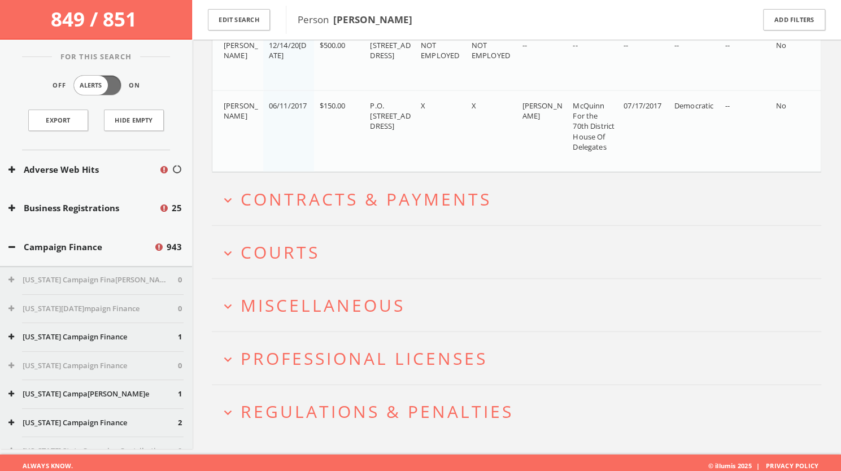
click at [358, 251] on button "expand_more Courts" at bounding box center [520, 252] width 601 height 19
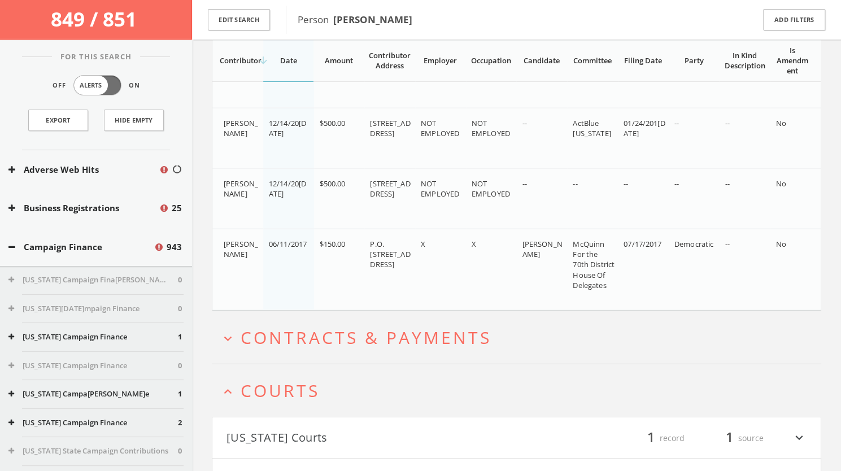
scroll to position [1286, 0]
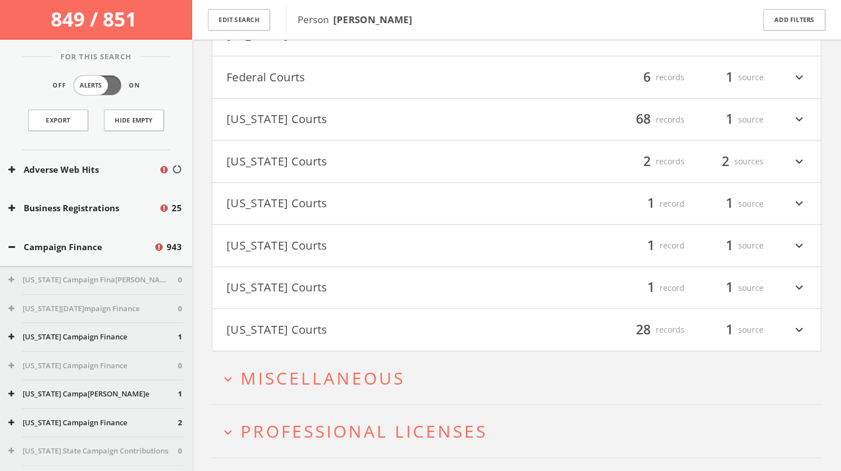
click at [338, 237] on button "[US_STATE] Courts" at bounding box center [371, 245] width 290 height 19
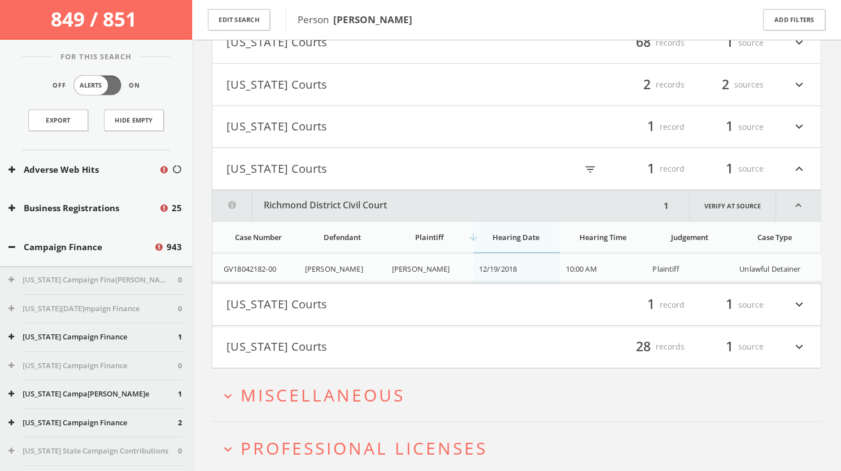
scroll to position [1938, 0]
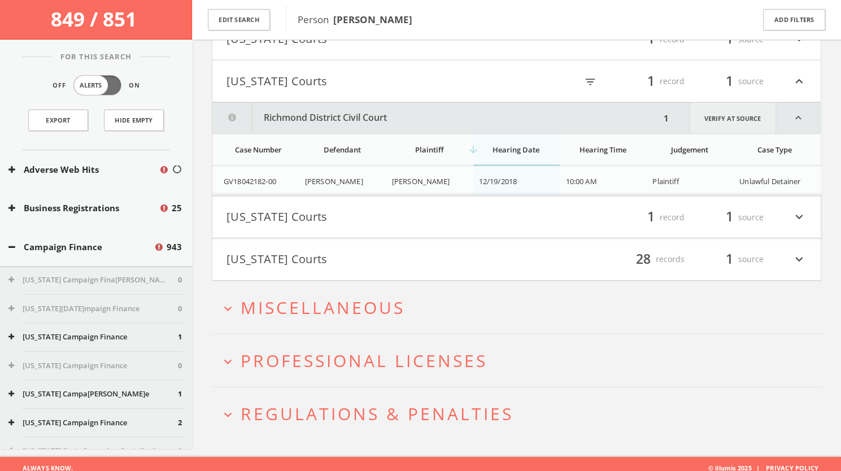
click at [746, 108] on link "Verify at source" at bounding box center [732, 118] width 87 height 30
drag, startPoint x: 225, startPoint y: 173, endPoint x: 280, endPoint y: 176, distance: 55.4
click at [280, 176] on div "GV18042182-00" at bounding box center [260, 181] width 72 height 10
copy span "GV18042182-00"
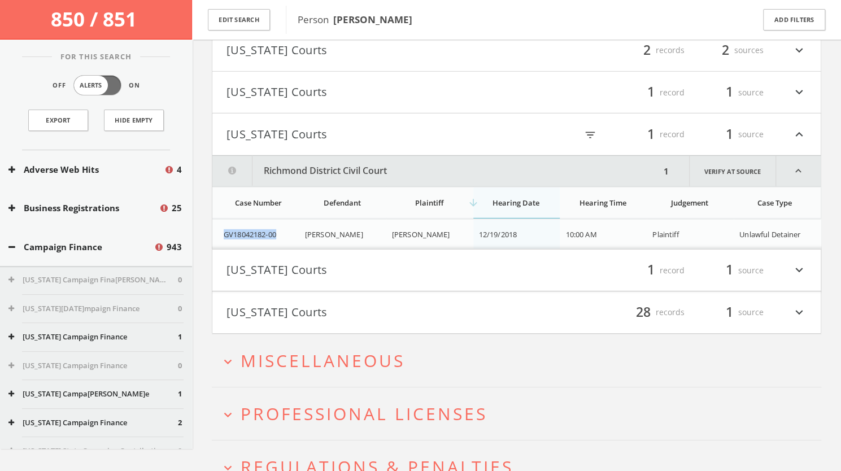
scroll to position [1990, 0]
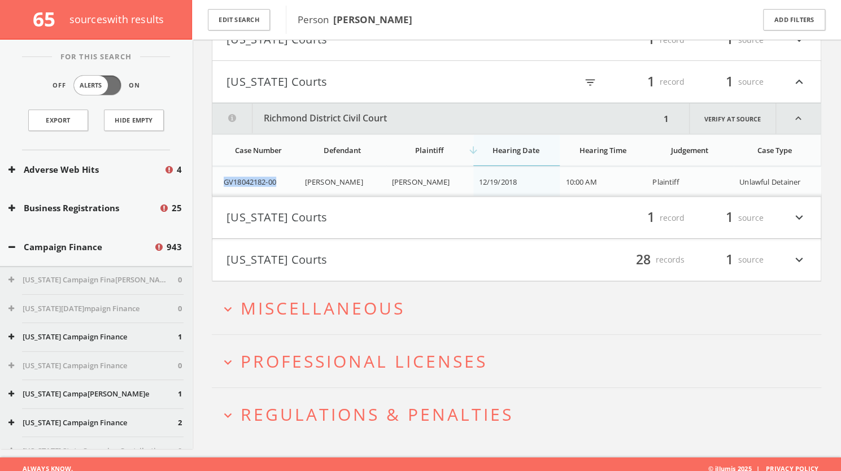
click at [386, 72] on button "[US_STATE] Courts" at bounding box center [371, 81] width 290 height 19
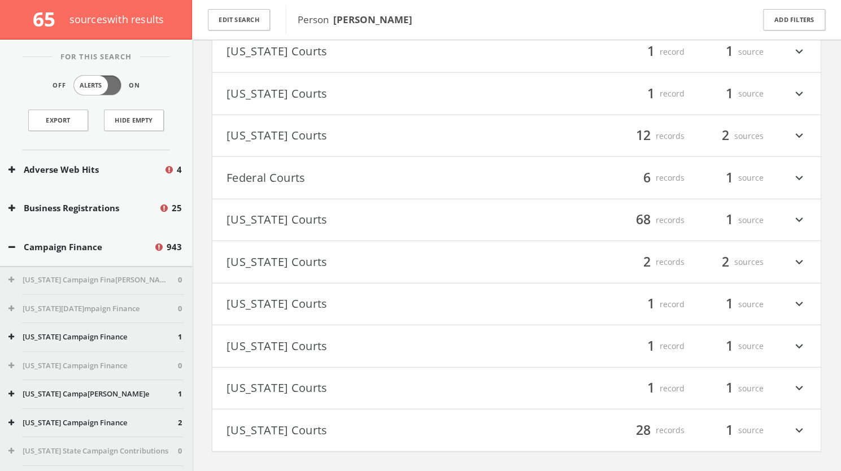
scroll to position [1728, 0]
click at [350, 167] on button "Federal Courts" at bounding box center [371, 175] width 290 height 19
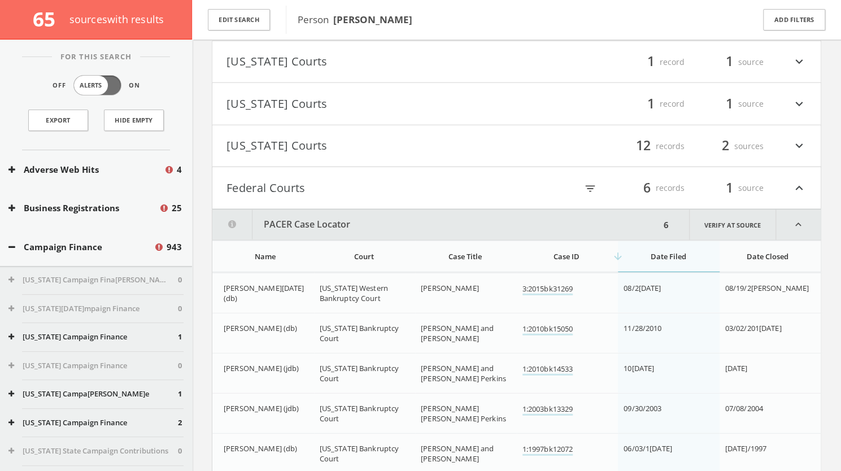
scroll to position [1719, 0]
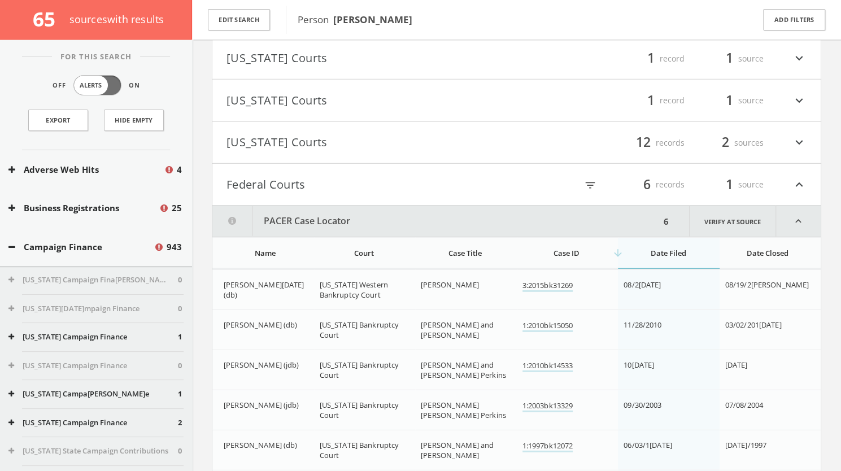
click at [346, 180] on button "Federal Courts" at bounding box center [371, 184] width 290 height 19
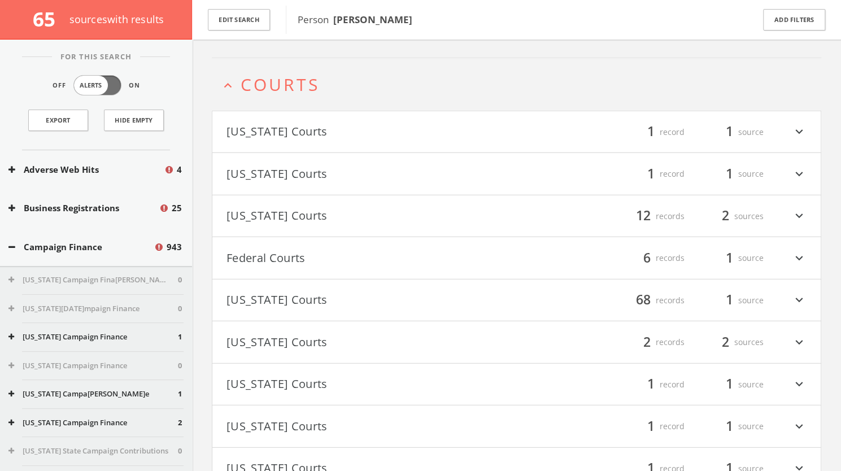
click at [284, 82] on span "Courts" at bounding box center [280, 84] width 79 height 23
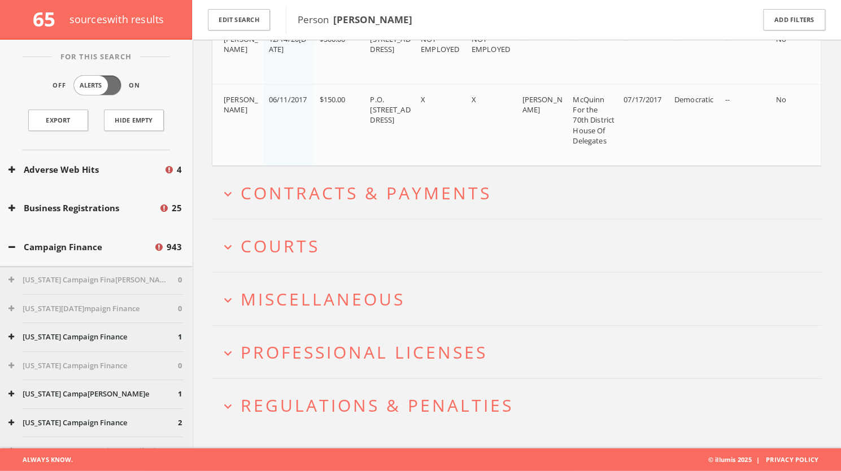
scroll to position [1478, 0]
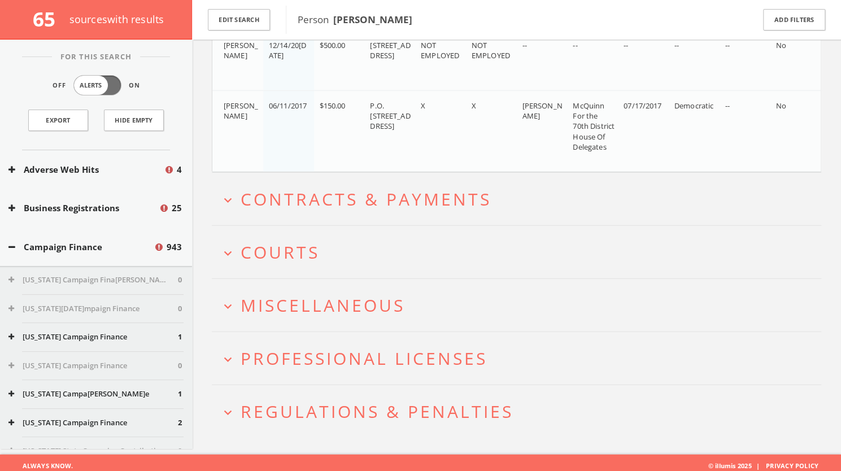
click at [310, 311] on h2 "expand_more Miscellaneous" at bounding box center [516, 305] width 609 height 53
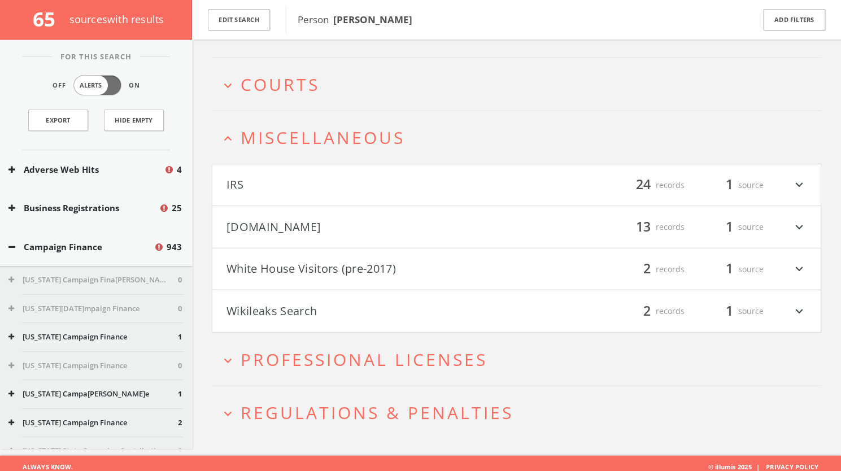
click at [355, 217] on button "[DOMAIN_NAME]" at bounding box center [371, 226] width 290 height 19
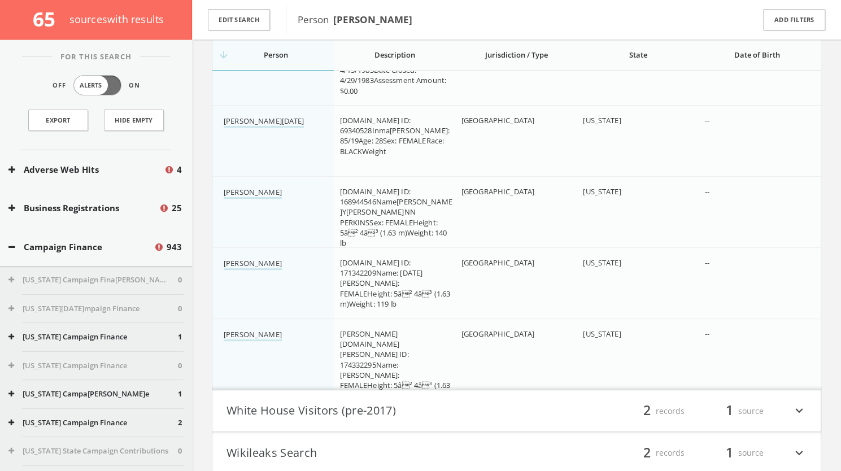
scroll to position [2773, 0]
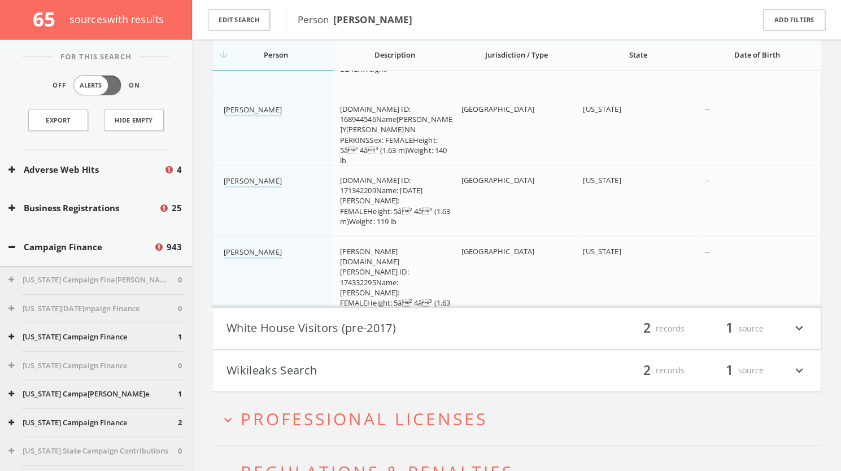
click at [370, 319] on button "White House Visitors (pre-2017)" at bounding box center [371, 328] width 290 height 19
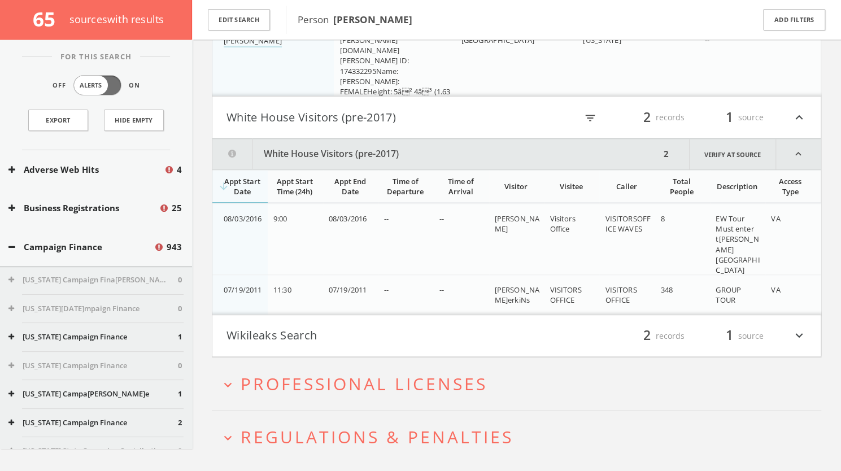
scroll to position [2968, 0]
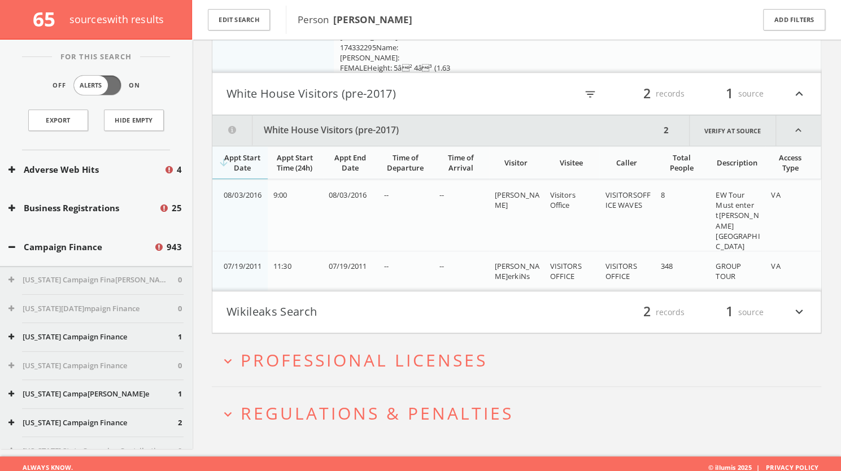
click at [424, 304] on button "Wikileaks Search" at bounding box center [371, 312] width 290 height 19
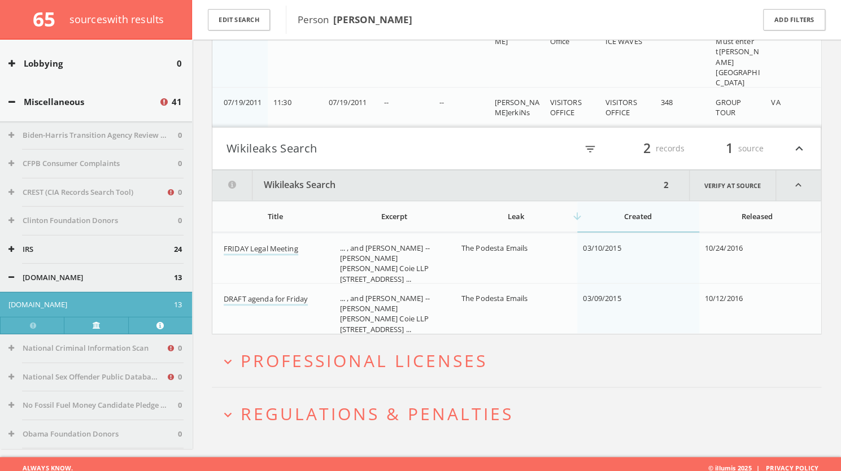
scroll to position [1886, 0]
click at [15, 106] on button "Miscellaneous" at bounding box center [83, 103] width 150 height 13
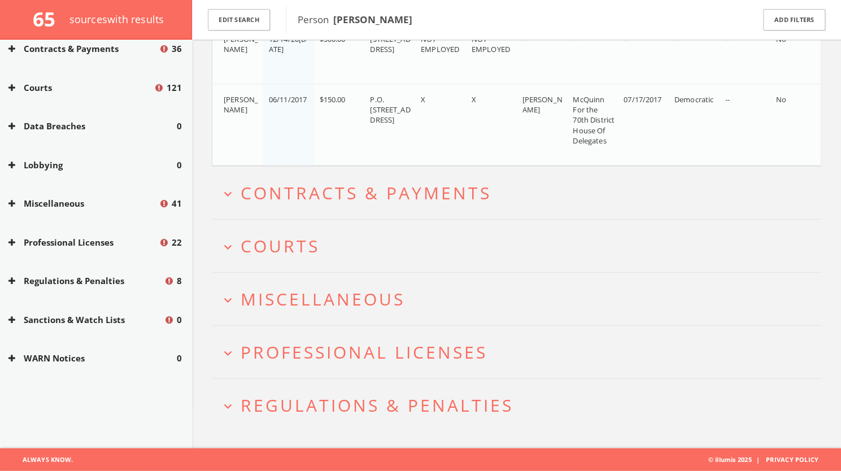
scroll to position [1794, 0]
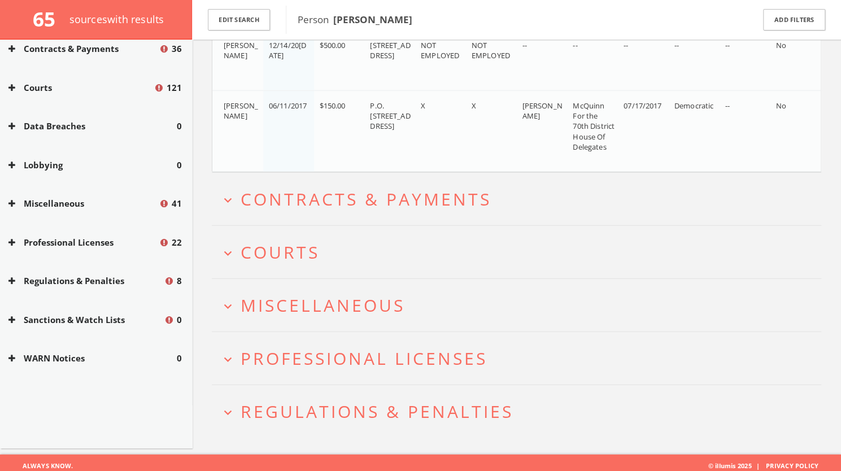
click at [261, 196] on span "Contracts & Payments" at bounding box center [366, 199] width 251 height 23
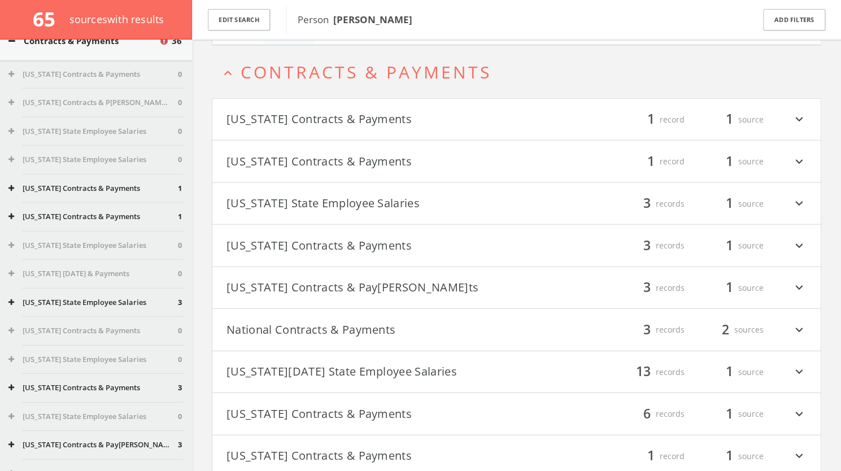
scroll to position [1606, 0]
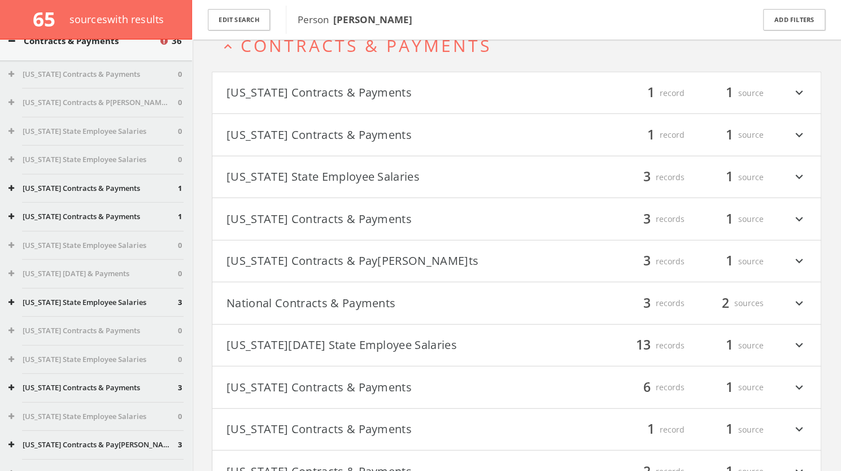
click at [380, 304] on button "National Contracts & Payments" at bounding box center [371, 303] width 290 height 19
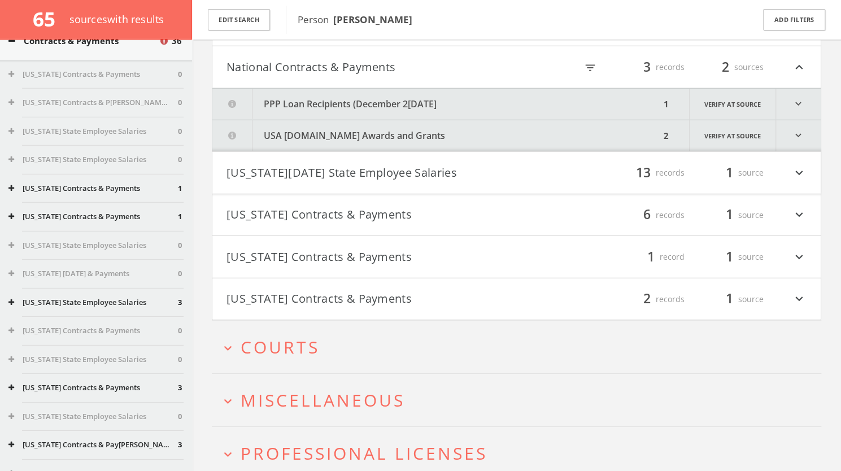
click at [456, 98] on button "PPP Loan Recipients (December 2[DATE]" at bounding box center [436, 104] width 448 height 31
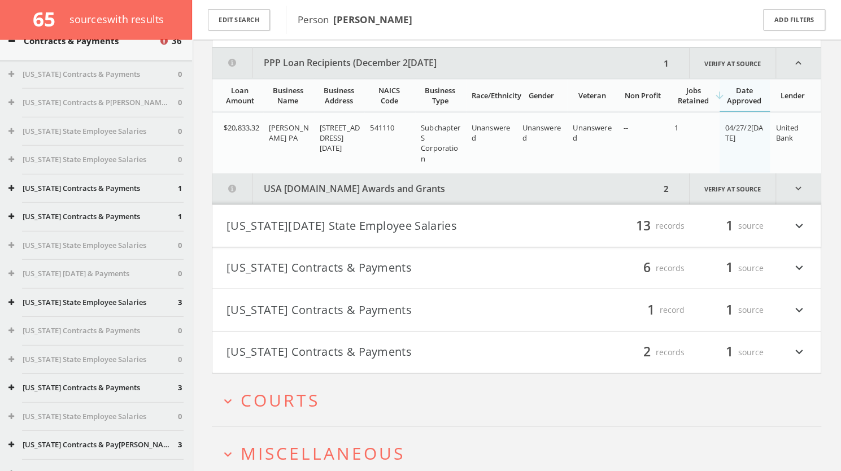
scroll to position [1910, 0]
click at [486, 182] on button "USA [DOMAIN_NAME] Awards and Grants" at bounding box center [436, 187] width 448 height 31
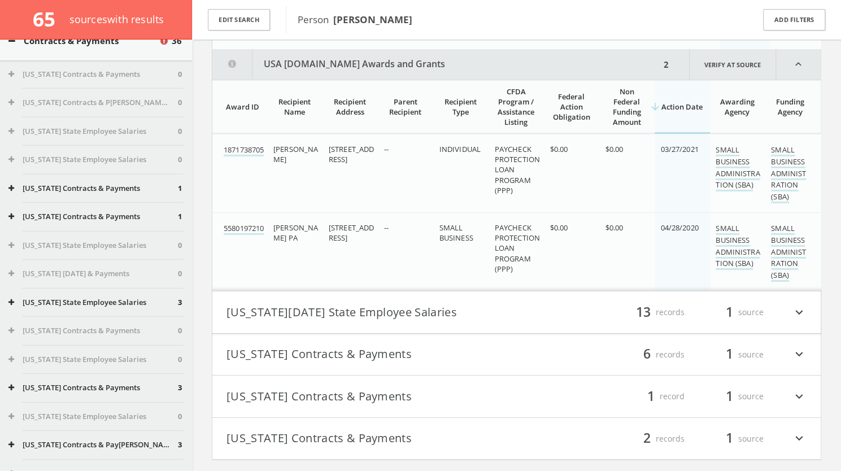
scroll to position [2035, 0]
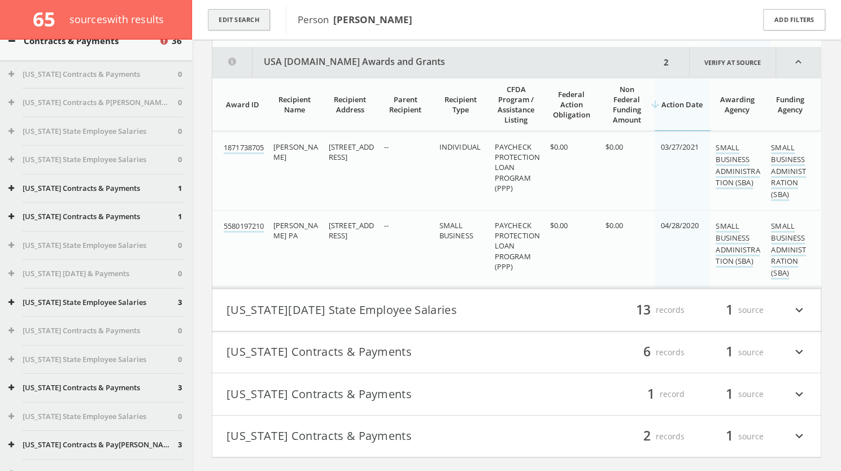
click at [217, 16] on button "Edit Search" at bounding box center [239, 20] width 62 height 22
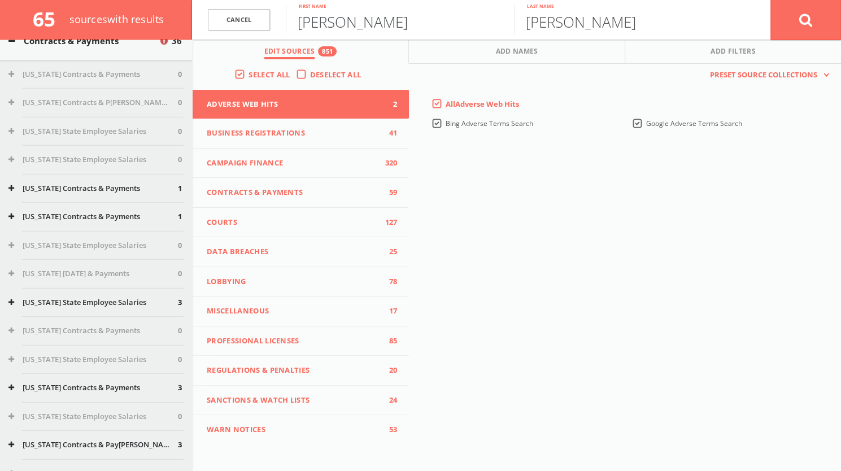
drag, startPoint x: 380, startPoint y: 27, endPoint x: 280, endPoint y: 25, distance: 99.4
click at [280, 25] on form "[PERSON_NAME]cel [PERSON_NAME] First name [PERSON_NAME] Last name Cancel" at bounding box center [516, 20] width 649 height 40
type input "[PERSON_NAME]"
drag, startPoint x: 592, startPoint y: 20, endPoint x: 497, endPoint y: 19, distance: 94.9
click at [497, 19] on form "Cancel [PERSON_NAME] First name [PERSON_NAME] Last name Cancel" at bounding box center [516, 20] width 649 height 40
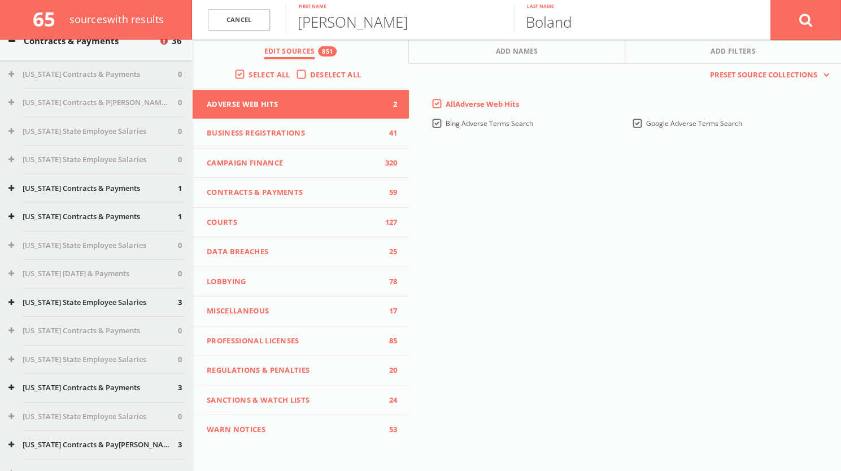
type input "Boland"
click at [810, 15] on icon at bounding box center [806, 20] width 14 height 14
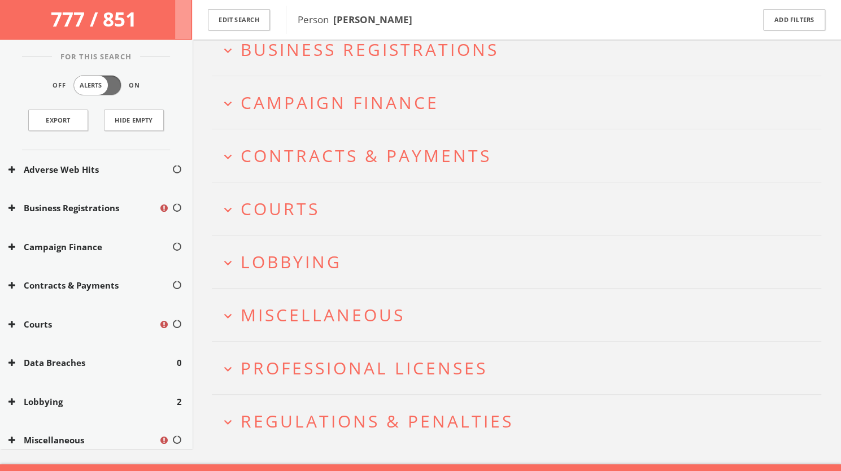
scroll to position [79, 0]
